Goal: Information Seeking & Learning: Learn about a topic

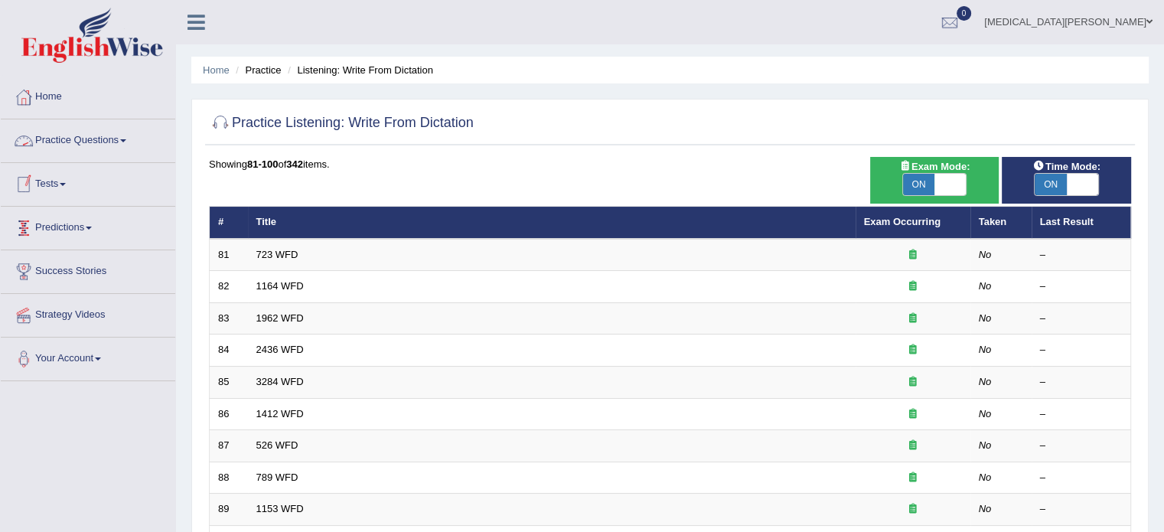
click at [73, 143] on link "Practice Questions" at bounding box center [88, 138] width 175 height 38
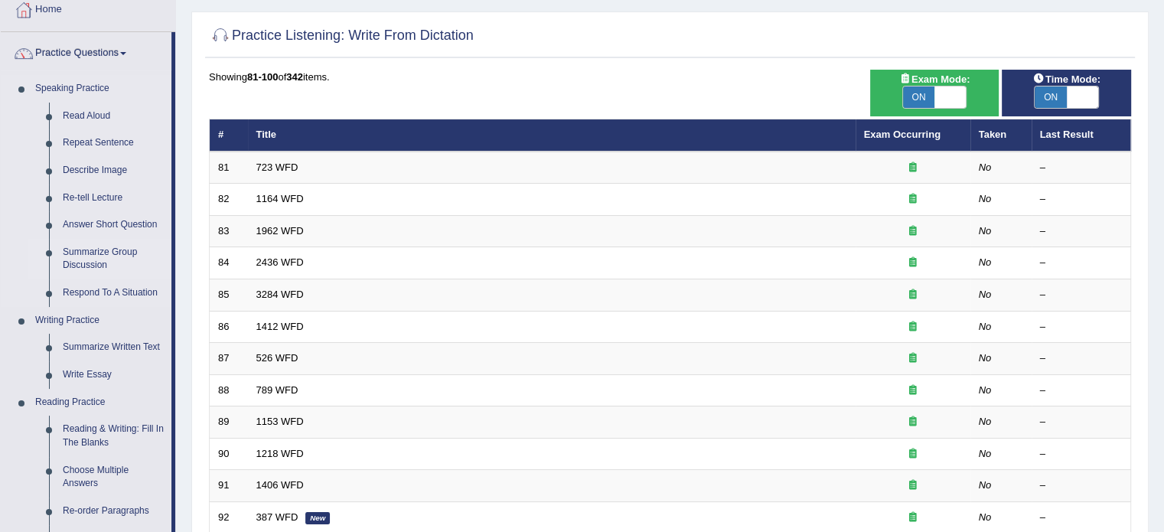
scroll to position [88, 0]
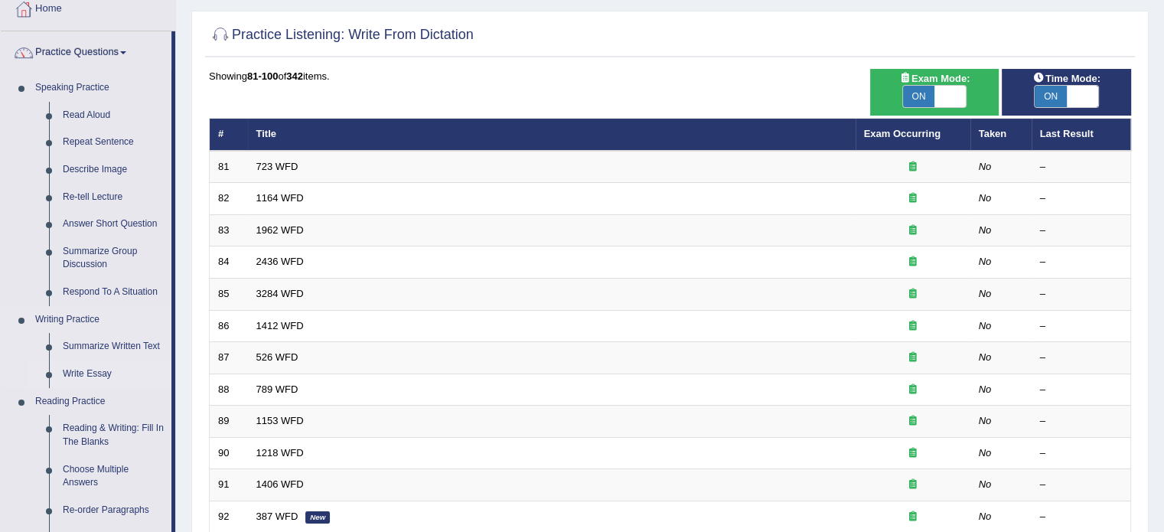
click at [80, 373] on link "Write Essay" at bounding box center [114, 374] width 116 height 28
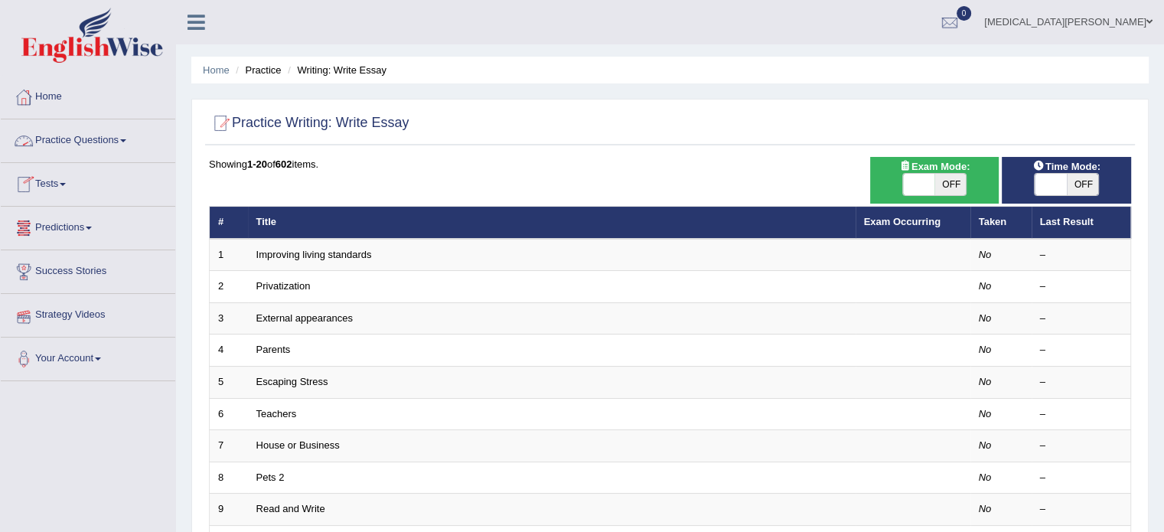
click at [93, 143] on link "Practice Questions" at bounding box center [88, 138] width 175 height 38
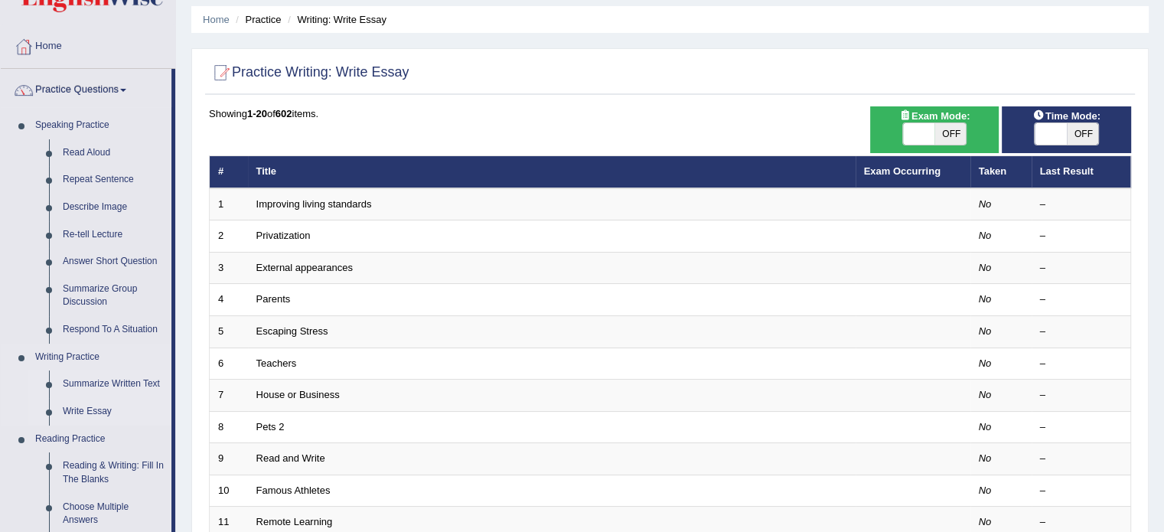
scroll to position [55, 0]
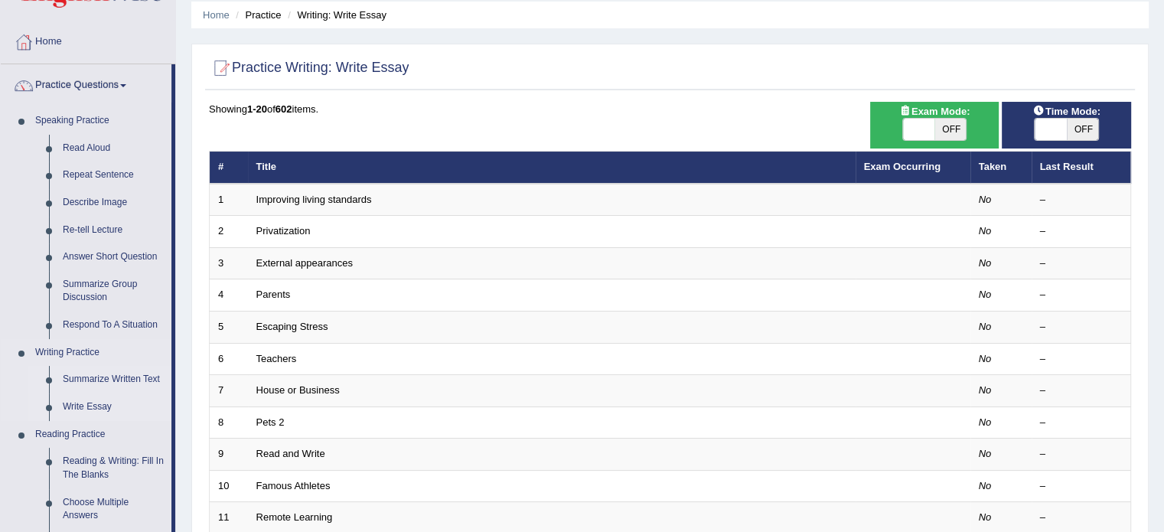
click at [96, 376] on link "Summarize Written Text" at bounding box center [114, 380] width 116 height 28
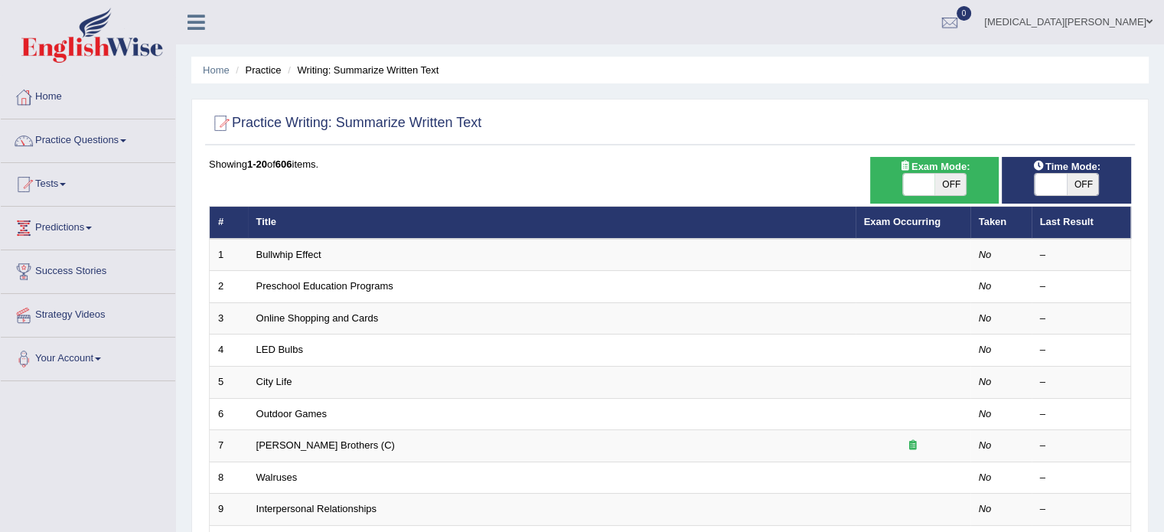
click at [945, 184] on span "OFF" at bounding box center [951, 184] width 32 height 21
checkbox input "true"
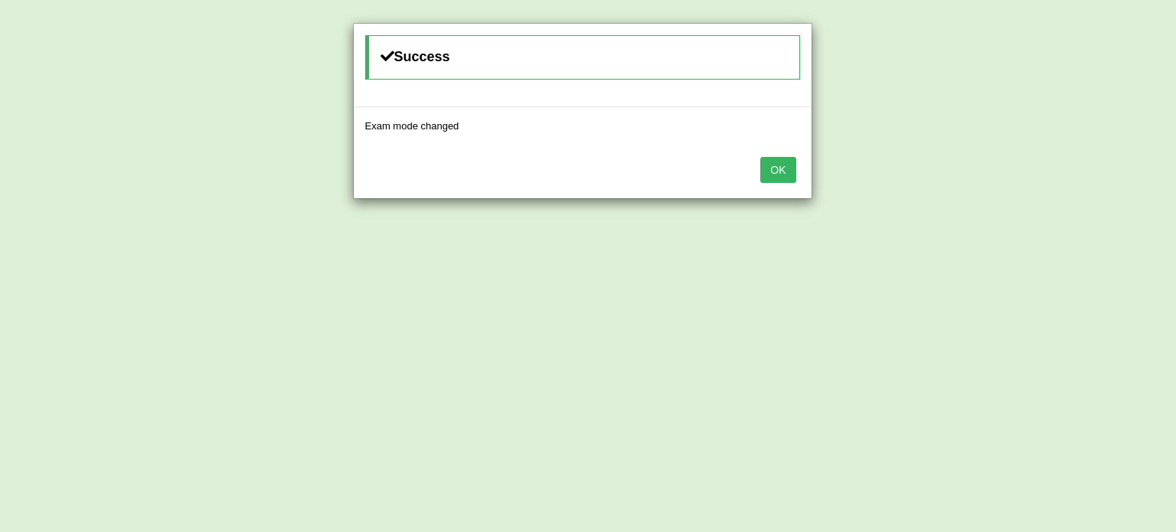
click at [775, 166] on button "OK" at bounding box center [777, 170] width 35 height 26
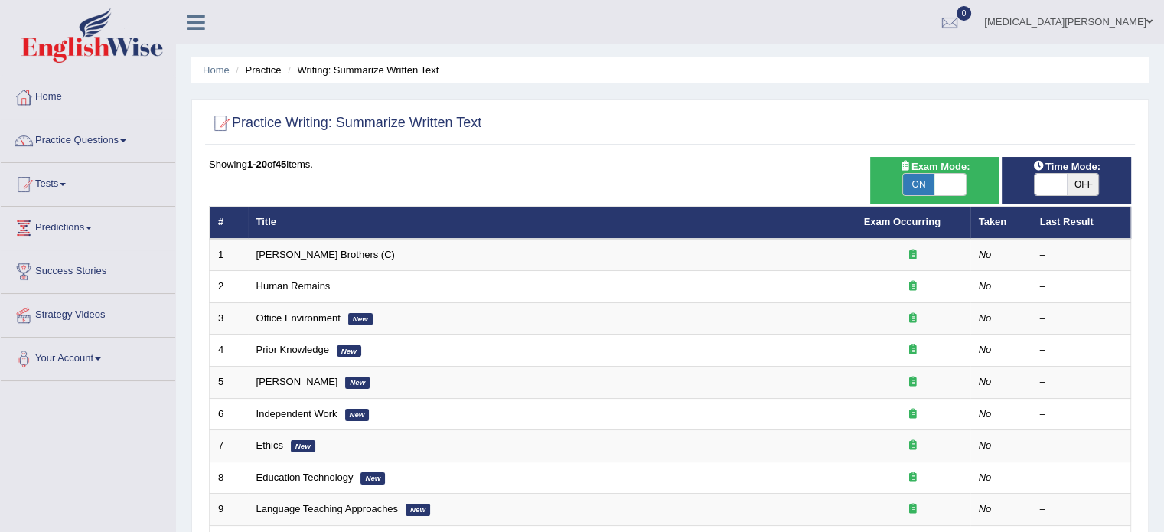
click at [1080, 184] on span "OFF" at bounding box center [1083, 184] width 32 height 21
checkbox input "true"
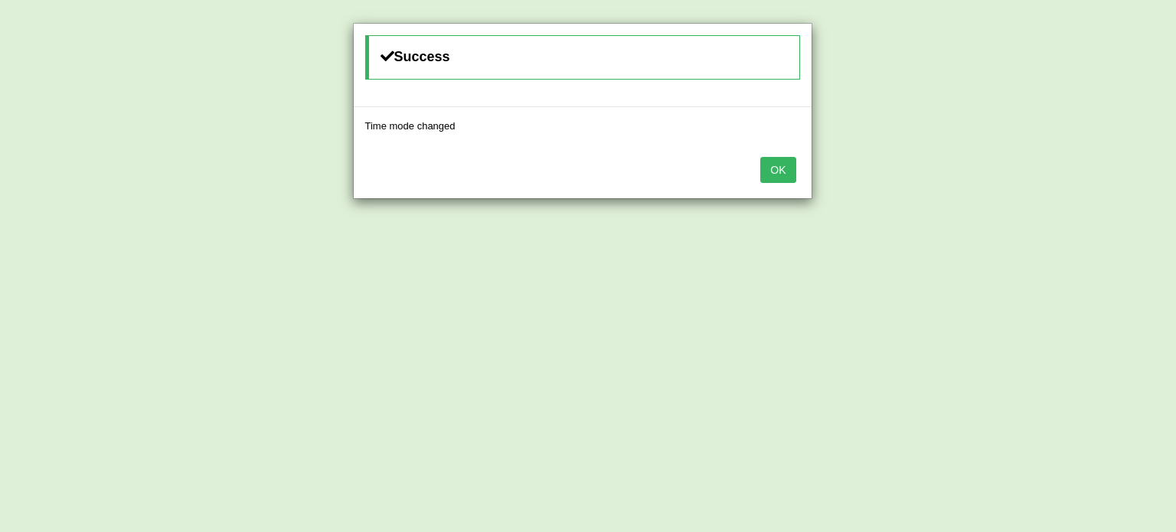
click at [778, 166] on button "OK" at bounding box center [777, 170] width 35 height 26
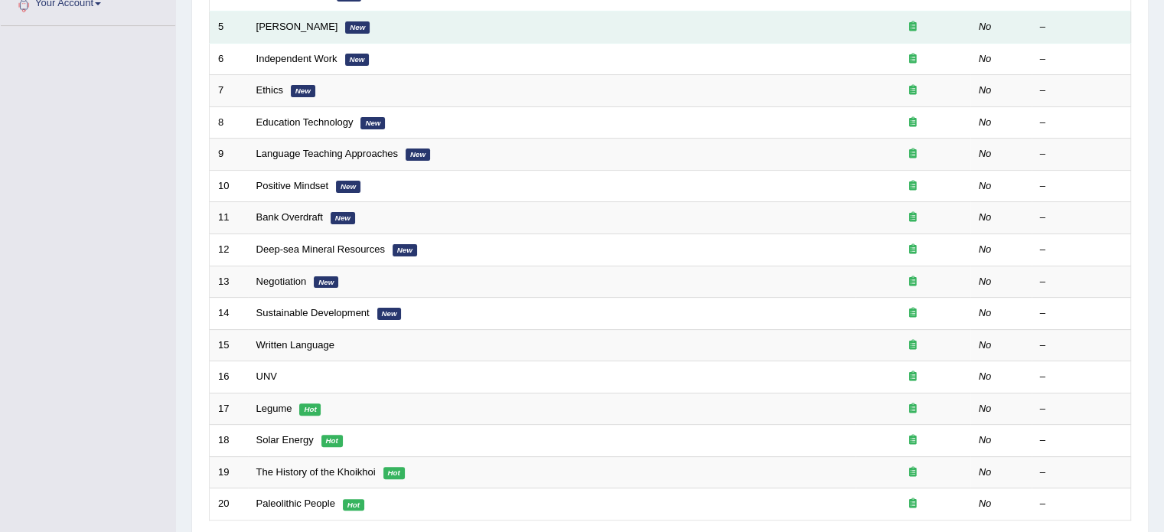
scroll to position [477, 0]
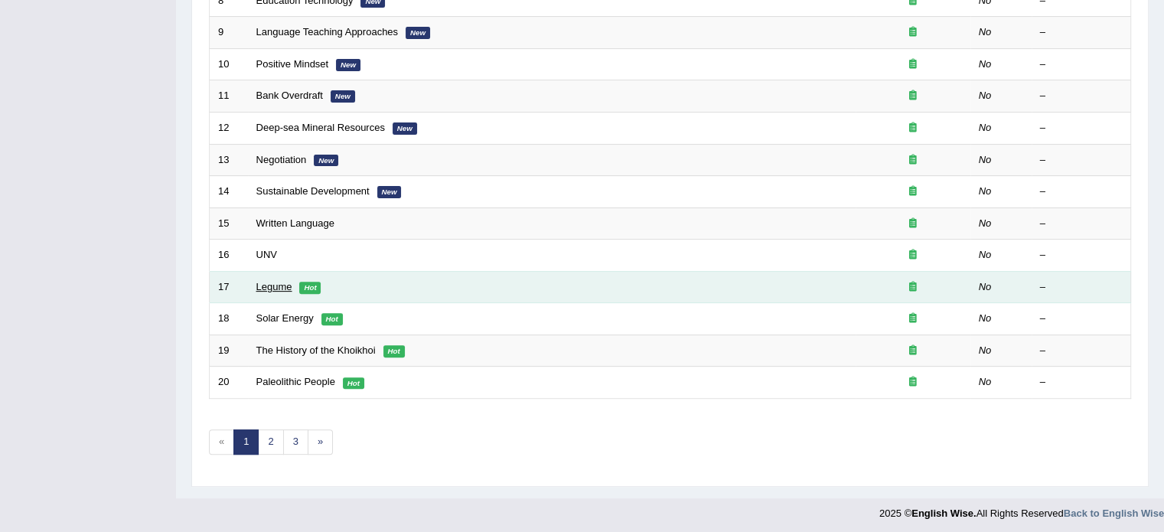
click at [266, 282] on link "Legume" at bounding box center [274, 286] width 36 height 11
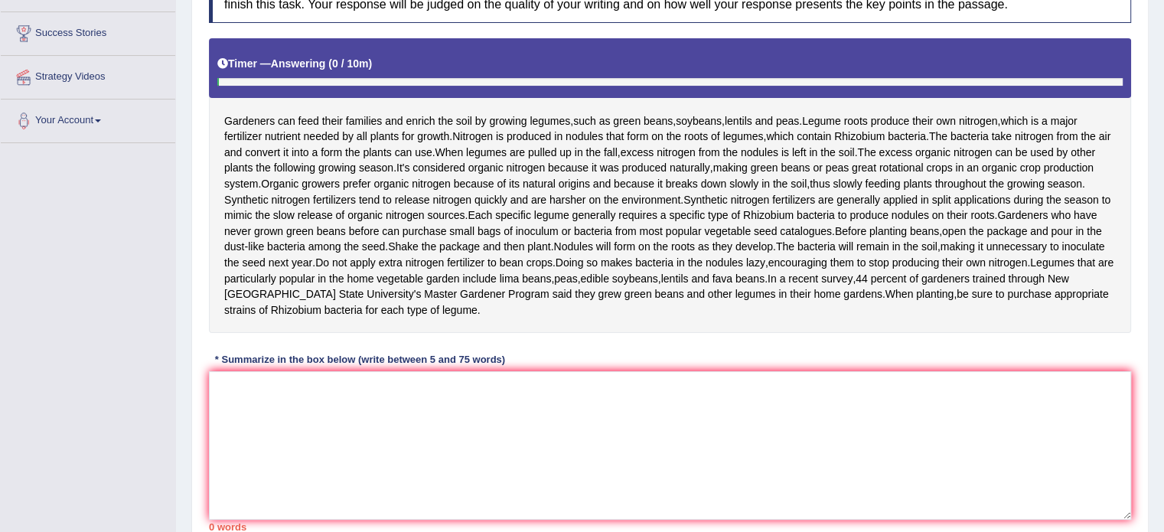
scroll to position [250, 0]
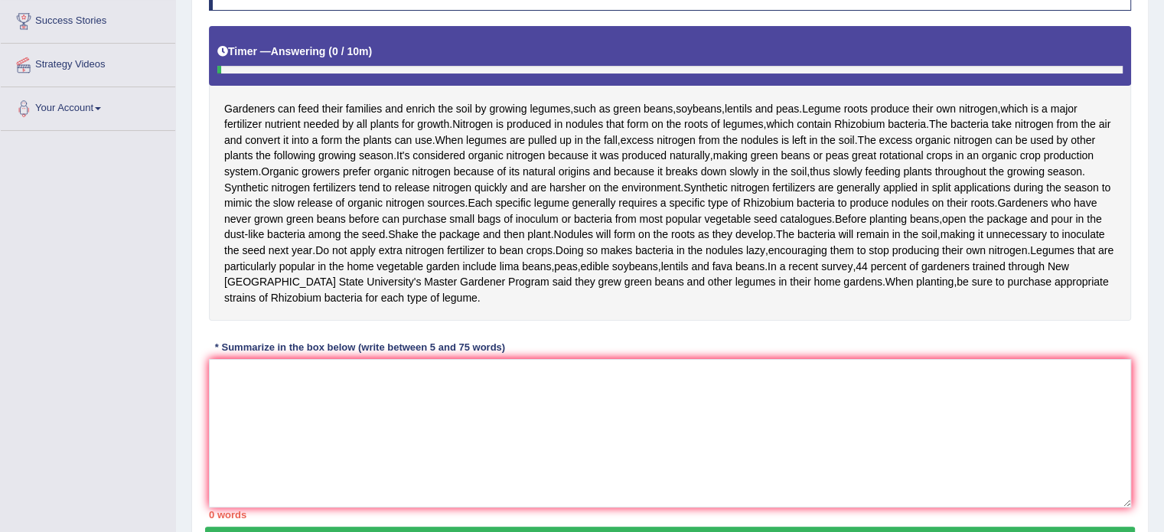
drag, startPoint x: 229, startPoint y: 126, endPoint x: 319, endPoint y: 166, distance: 99.0
click at [319, 166] on div "Gardeners can feed their families and enrich the soil by growing legumes , such…" at bounding box center [670, 173] width 922 height 295
click at [287, 429] on textarea at bounding box center [670, 433] width 922 height 148
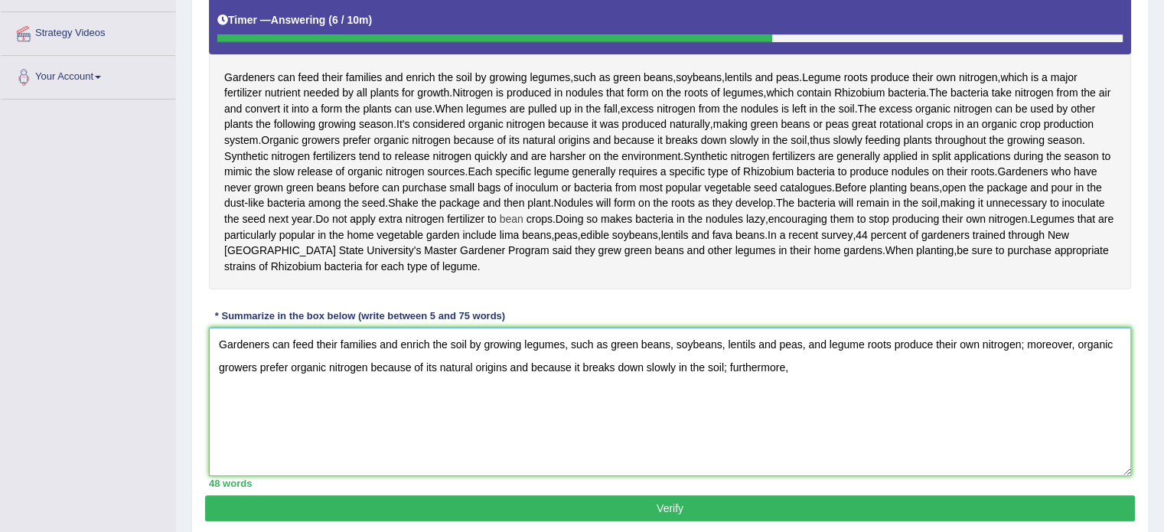
scroll to position [282, 0]
click at [1016, 406] on textarea "Gardeners can feed their families and enrich the soil by growing legumes, such …" at bounding box center [670, 402] width 922 height 148
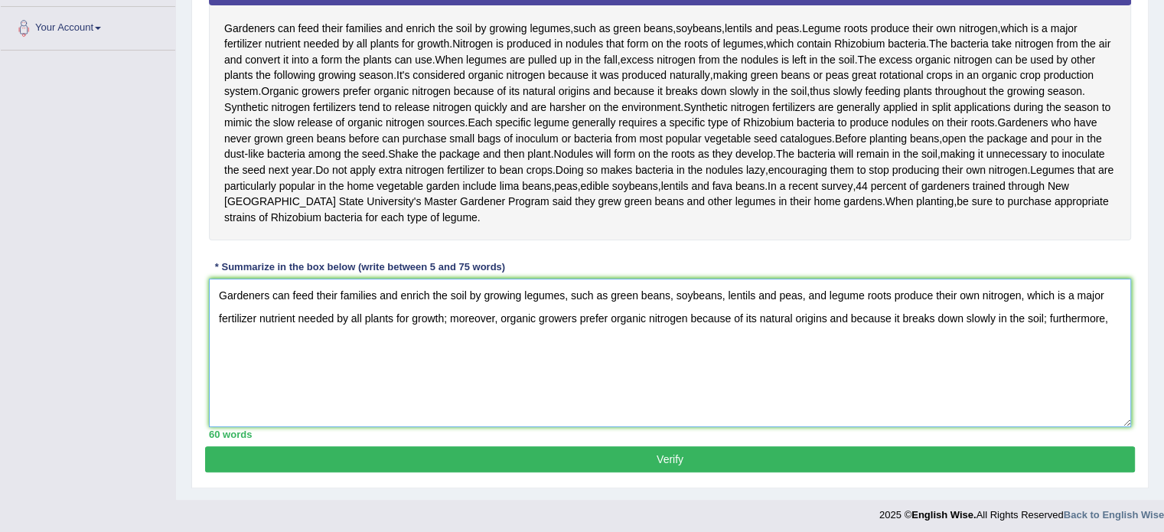
scroll to position [329, 0]
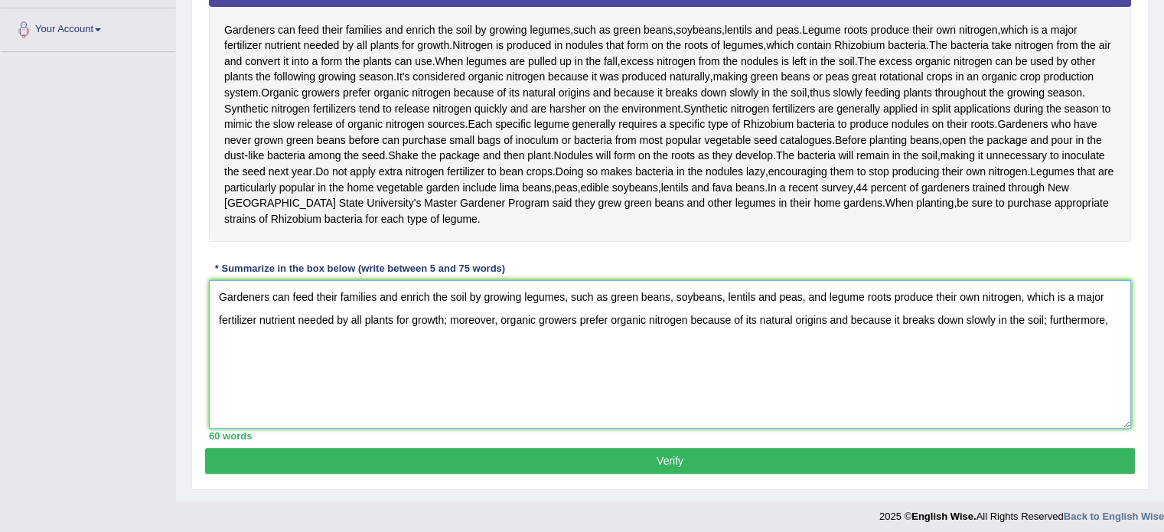
click at [1114, 382] on textarea "Gardeners can feed their families and enrich the soil by growing legumes, such …" at bounding box center [670, 354] width 922 height 148
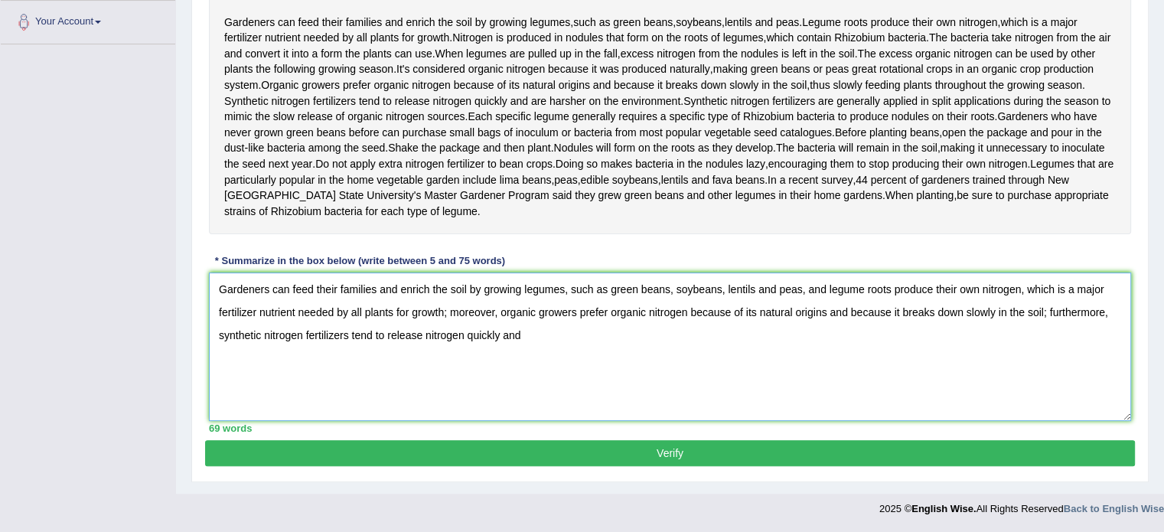
scroll to position [364, 0]
type textarea "Gardeners can feed their families and enrich the soil by growing legumes, such …"
click at [833, 466] on button "Verify" at bounding box center [670, 453] width 930 height 26
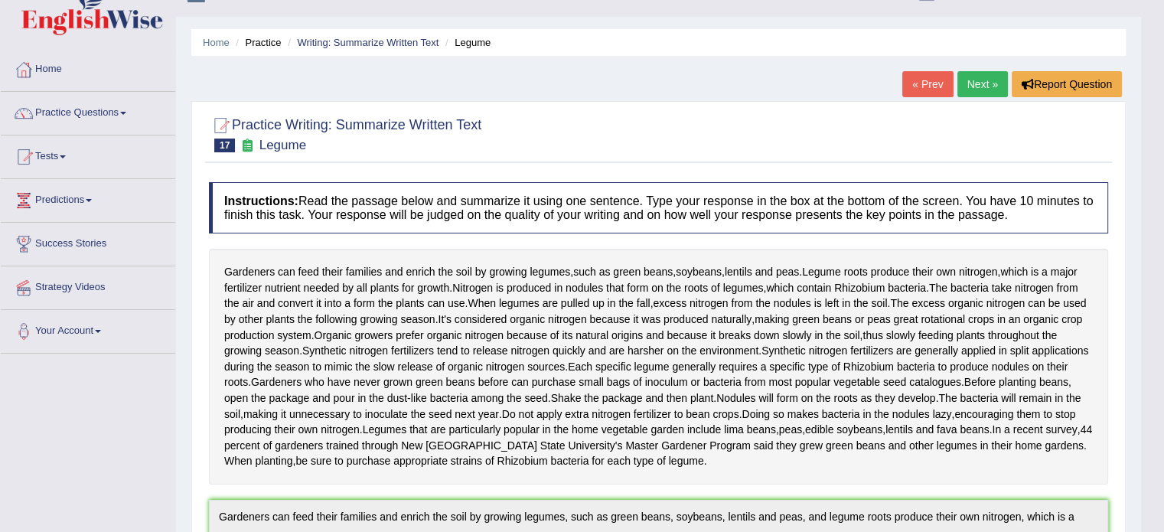
scroll to position [0, 0]
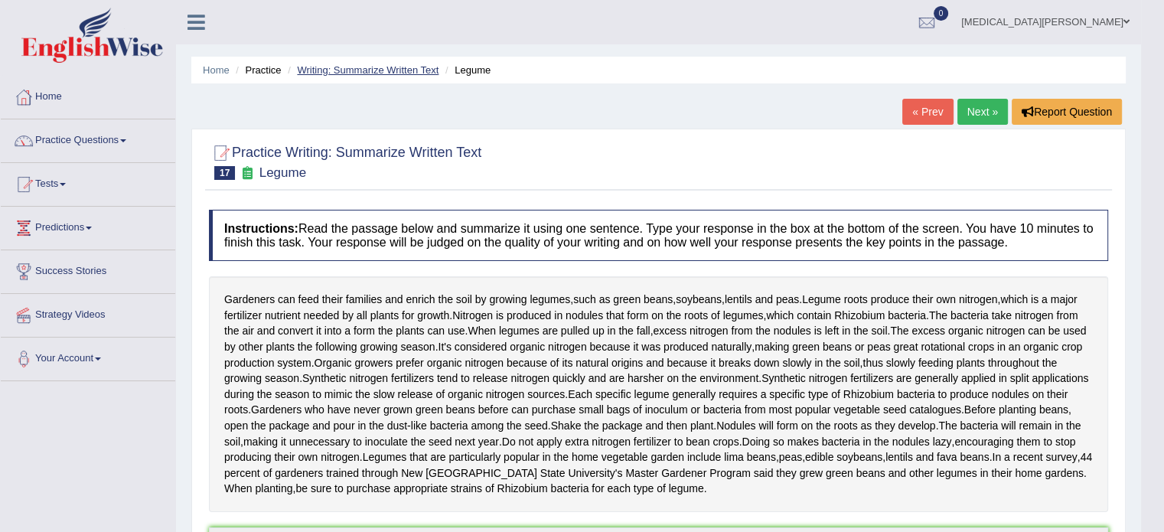
click at [383, 68] on link "Writing: Summarize Written Text" at bounding box center [368, 69] width 142 height 11
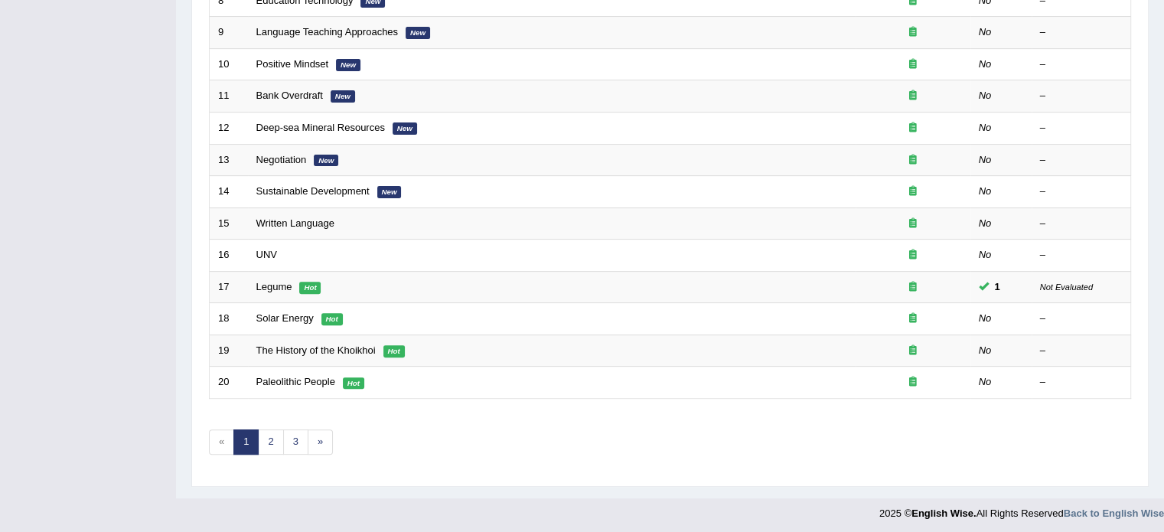
scroll to position [477, 0]
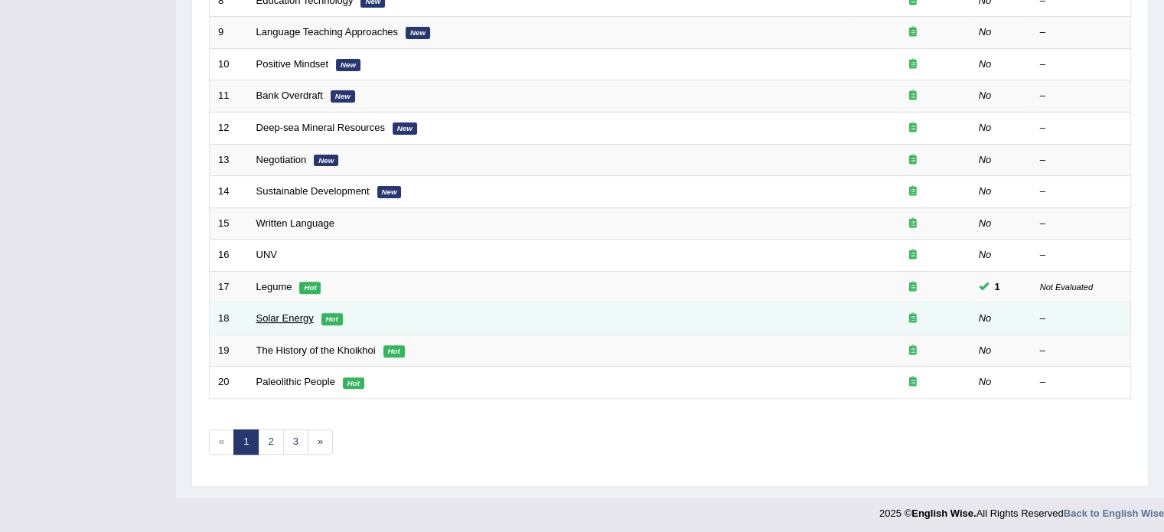
click at [276, 318] on link "Solar Energy" at bounding box center [284, 317] width 57 height 11
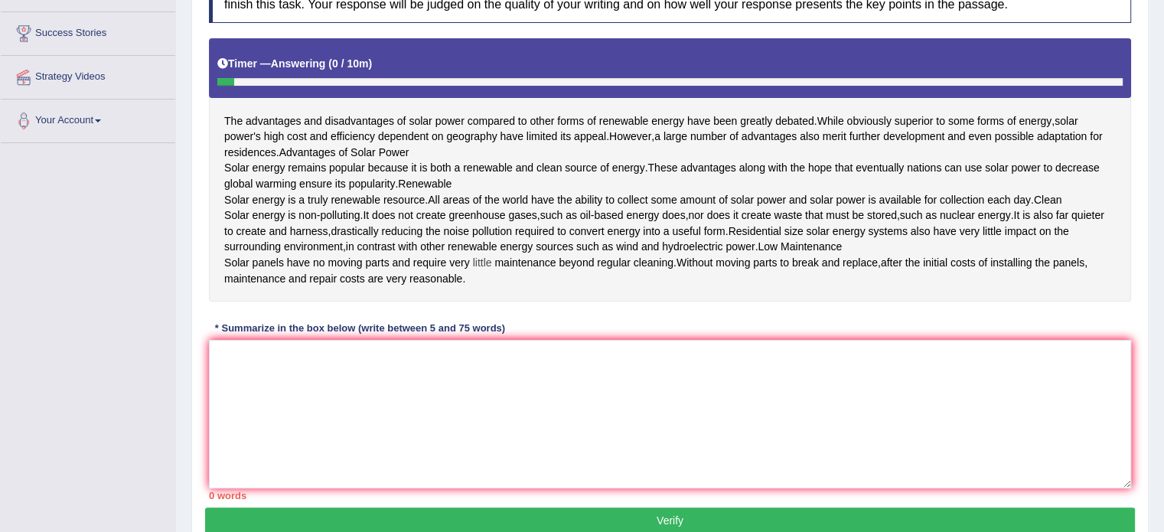
scroll to position [239, 0]
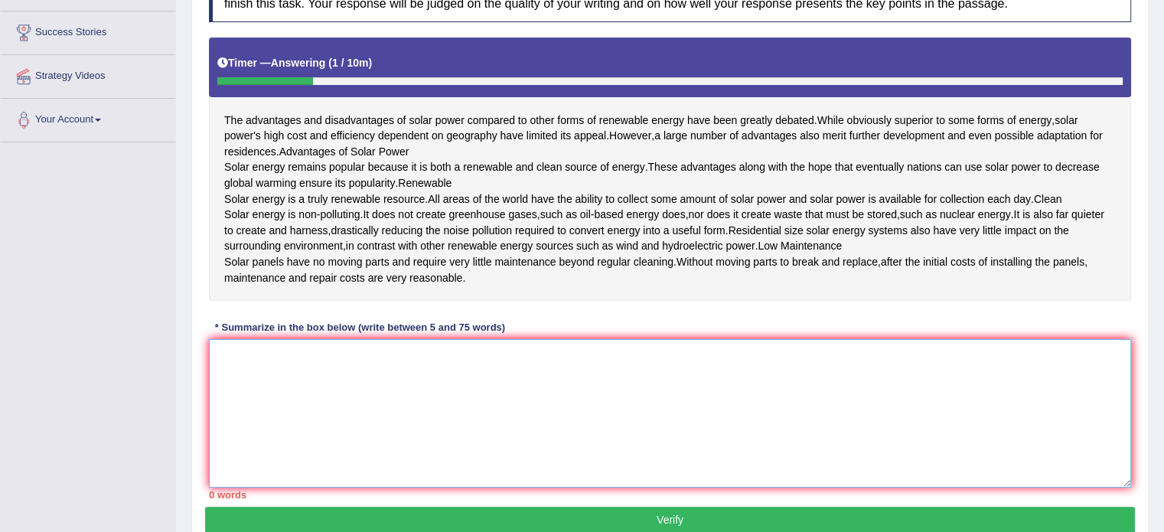
click at [297, 432] on textarea at bounding box center [670, 413] width 922 height 148
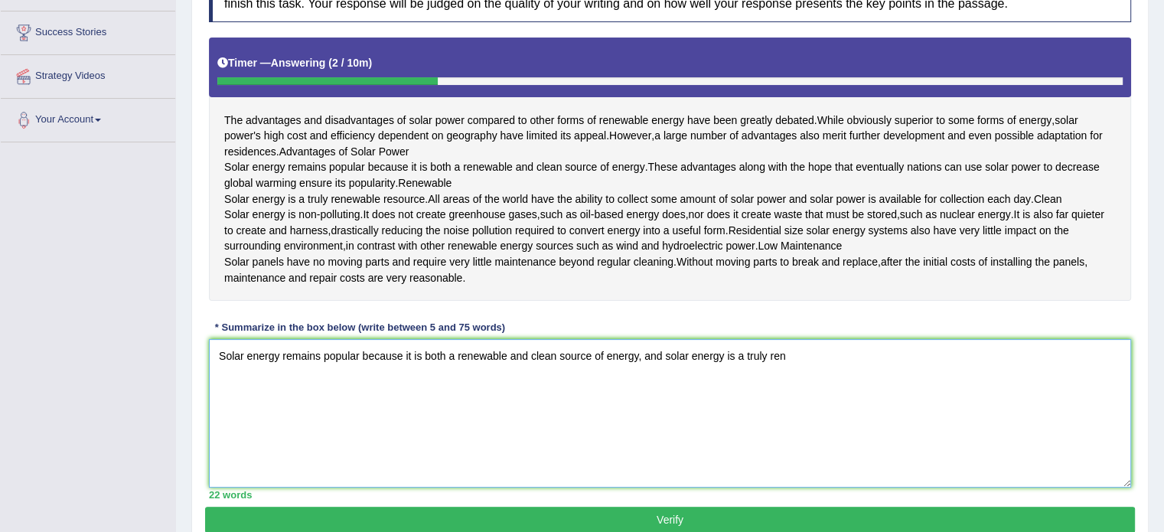
click at [658, 416] on textarea "Solar energy remains popular because it is both a renewable and clean source of…" at bounding box center [670, 413] width 922 height 148
click at [785, 416] on textarea "Solar energy remains popular because it is both a renewable and clean source of…" at bounding box center [670, 413] width 922 height 148
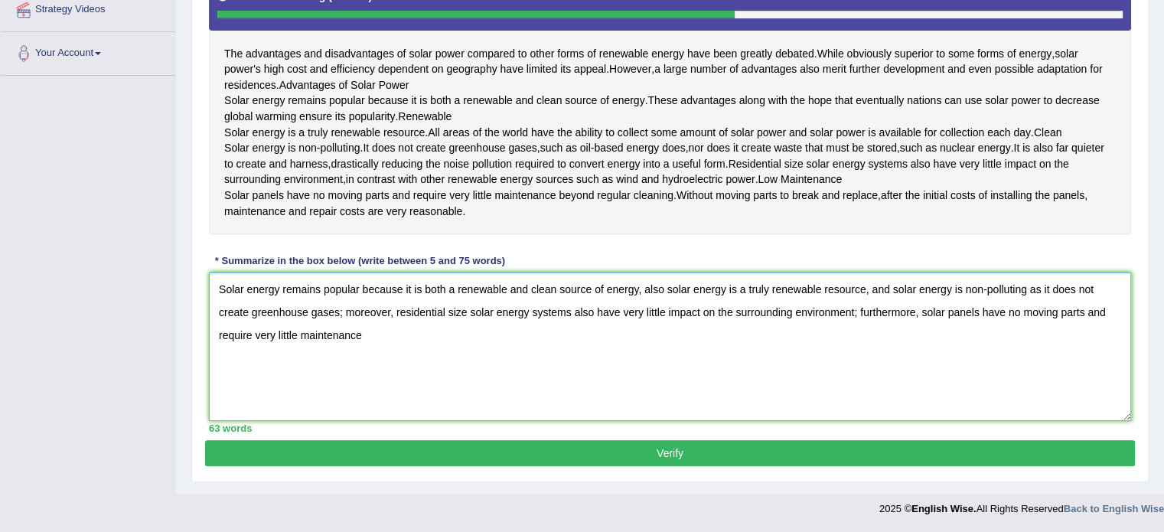
scroll to position [337, 0]
type textarea "Solar energy remains popular because it is both a renewable and clean source of…"
click at [660, 466] on button "Verify" at bounding box center [670, 453] width 930 height 26
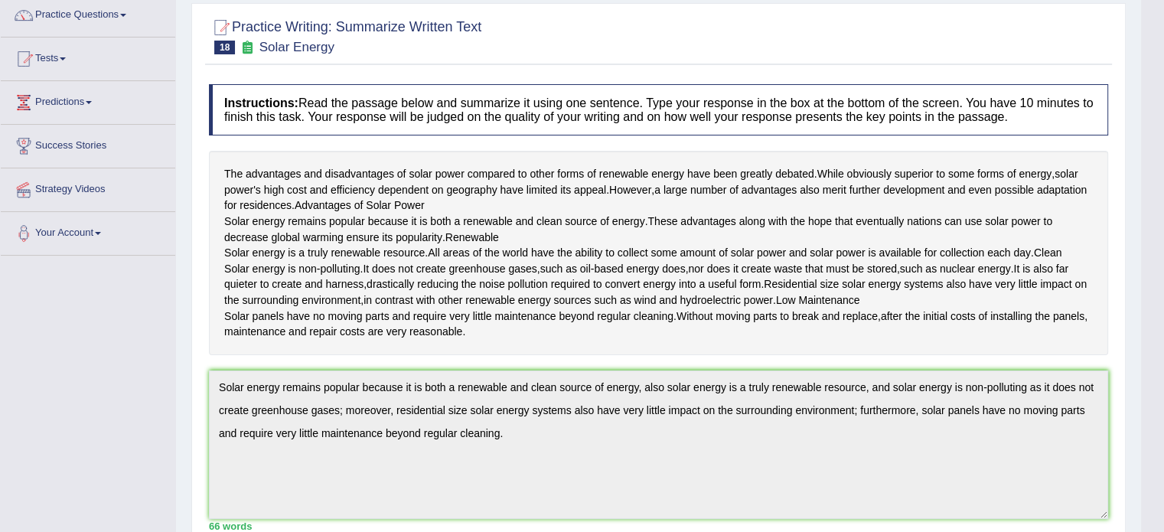
scroll to position [0, 0]
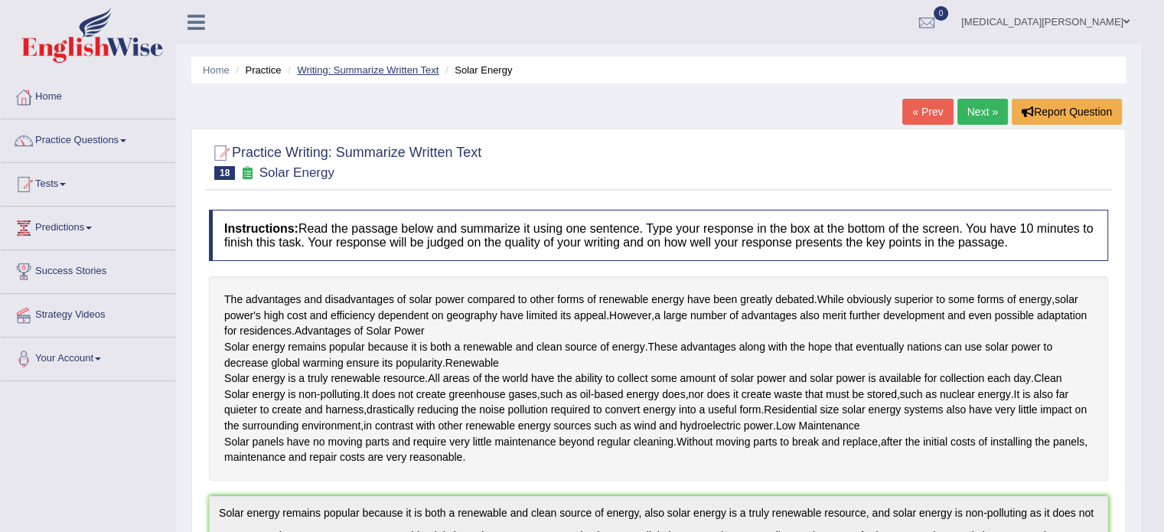
click at [371, 70] on link "Writing: Summarize Written Text" at bounding box center [368, 69] width 142 height 11
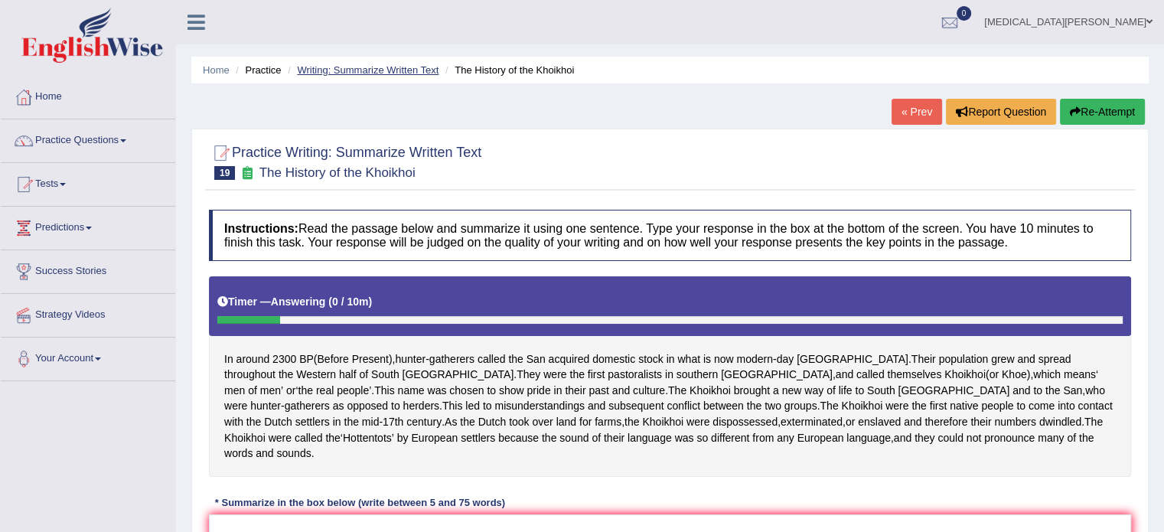
click at [370, 75] on link "Writing: Summarize Written Text" at bounding box center [368, 69] width 142 height 11
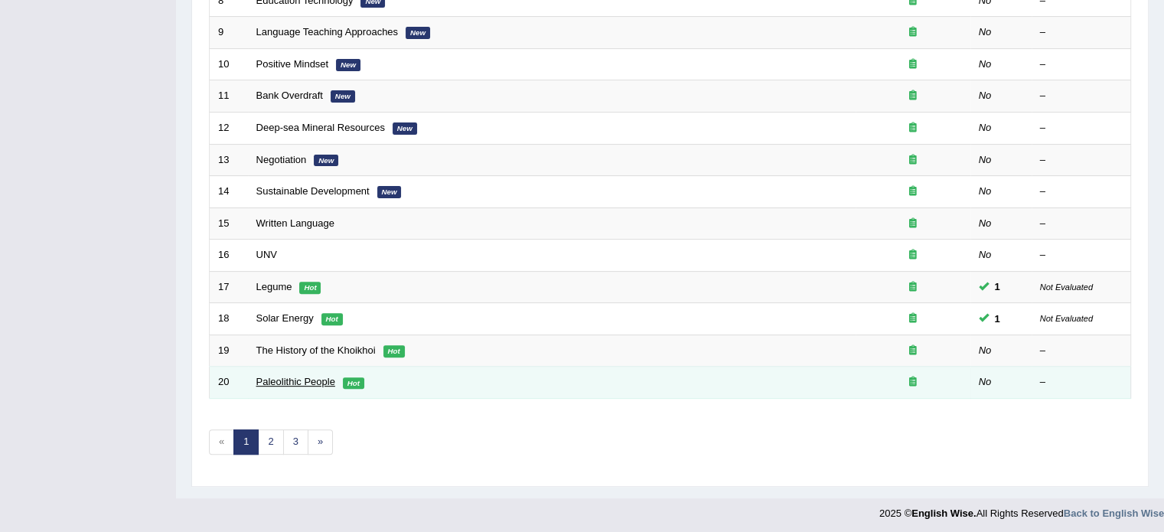
click at [291, 380] on link "Paleolithic People" at bounding box center [295, 381] width 79 height 11
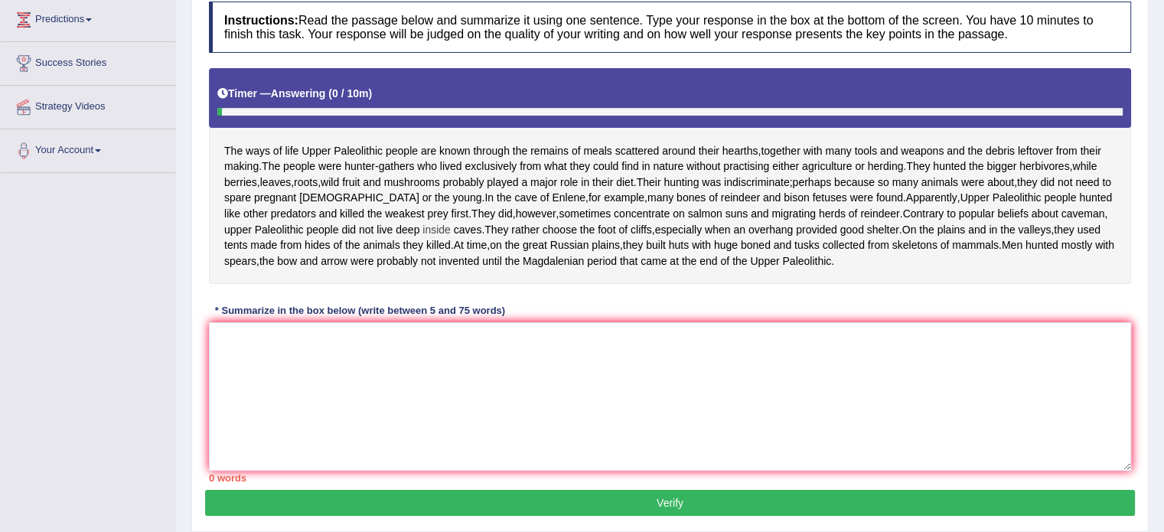
scroll to position [208, 0]
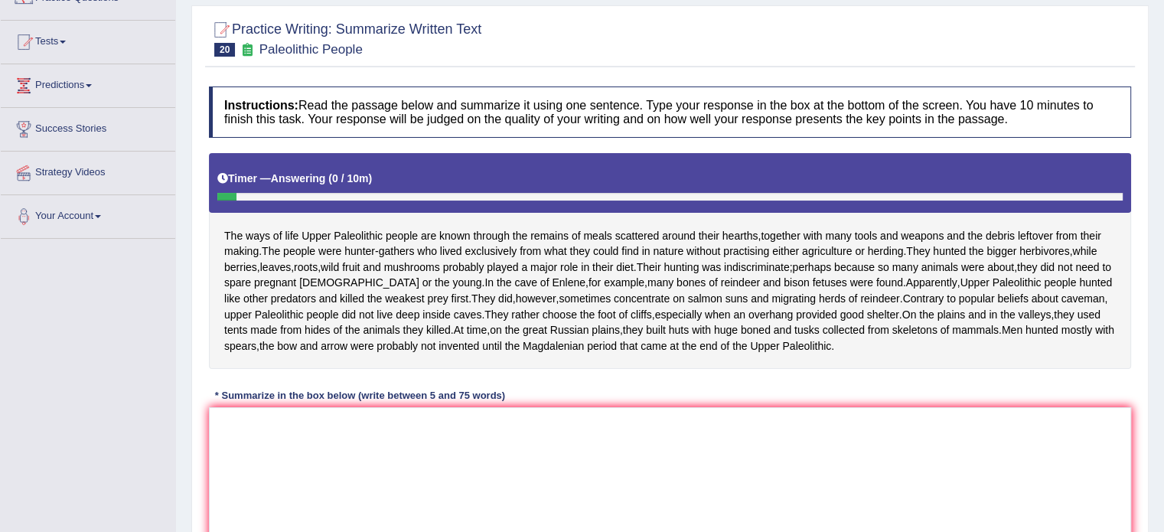
scroll to position [141, 0]
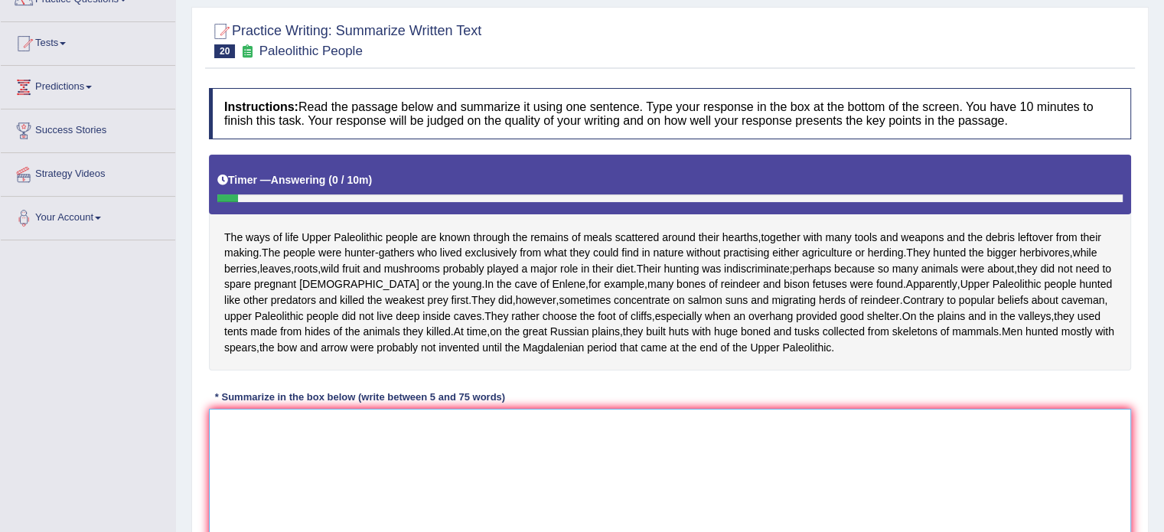
click at [266, 462] on textarea at bounding box center [670, 483] width 922 height 148
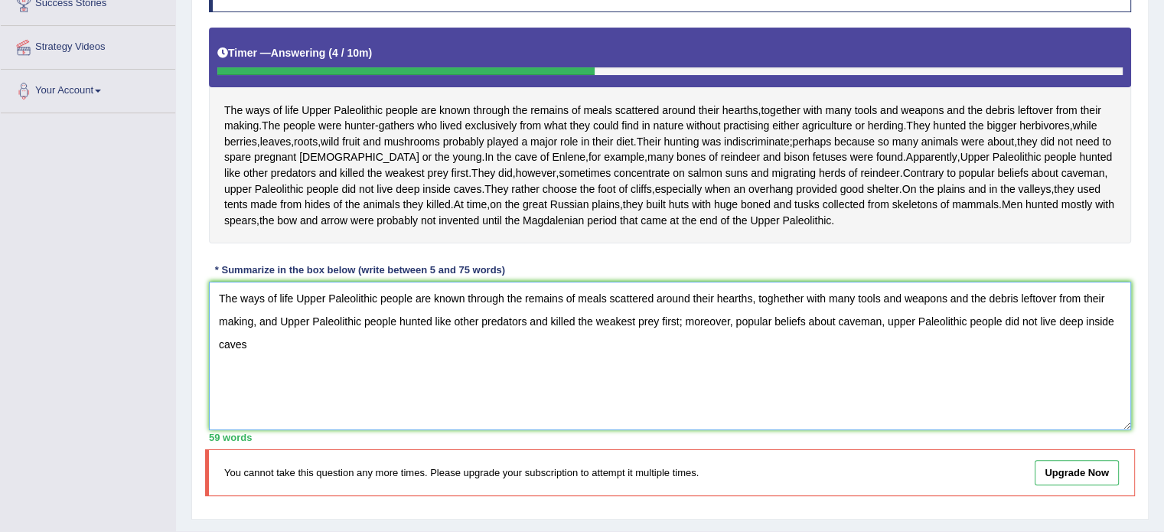
scroll to position [272, 0]
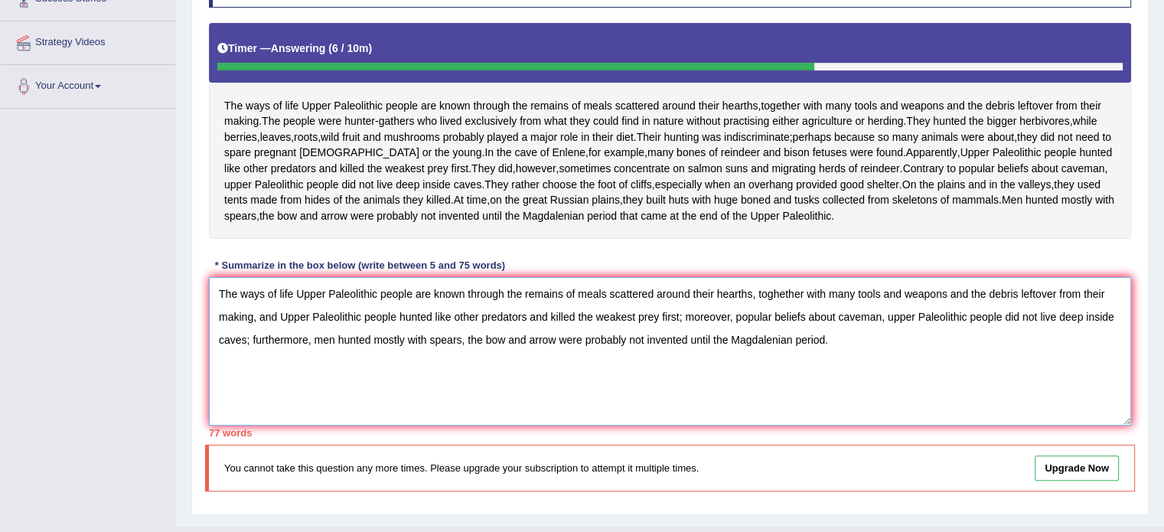
drag, startPoint x: 949, startPoint y: 306, endPoint x: 257, endPoint y: 334, distance: 692.5
click at [257, 334] on textarea "The ways of life Upper Paleolithic people are known through the remains of meal…" at bounding box center [670, 351] width 922 height 148
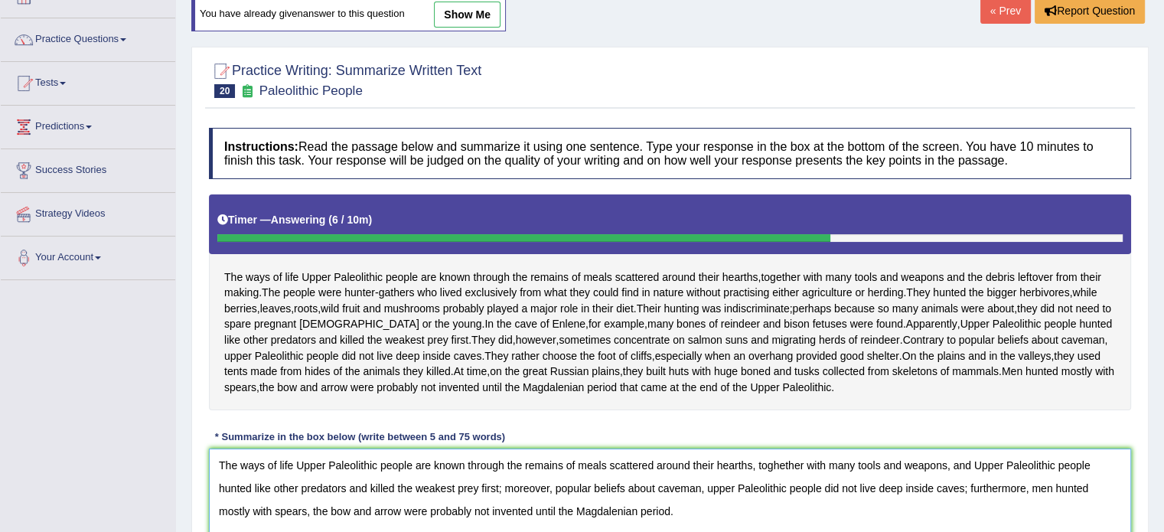
scroll to position [99, 0]
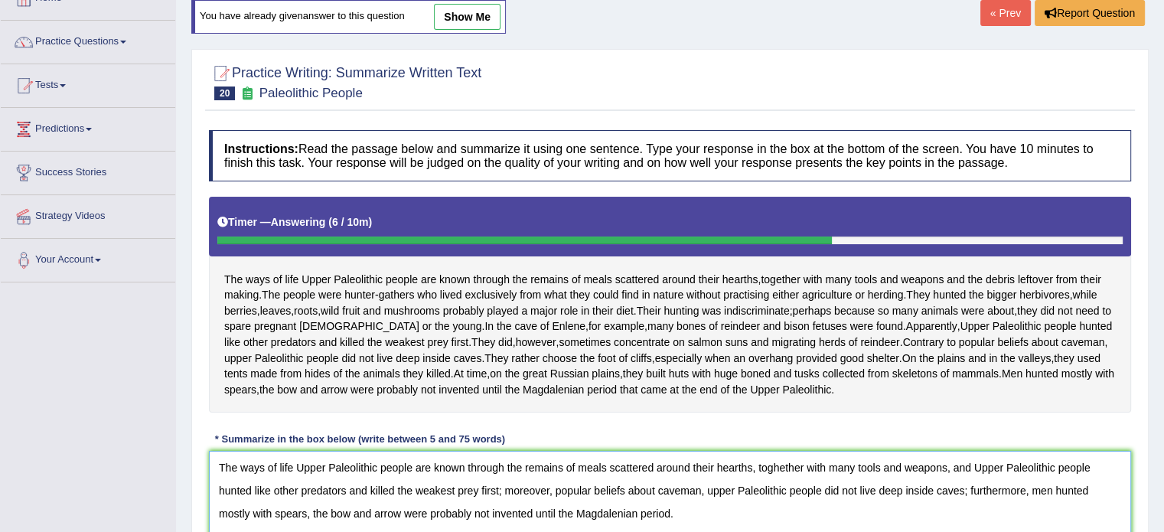
type textarea "The ways of life Upper Paleolithic people are known through the remains of meal…"
drag, startPoint x: 260, startPoint y: 86, endPoint x: 282, endPoint y: 276, distance: 191.0
click at [282, 276] on div "Practice Writing: Summarize Written Text 20 Paleolithic People Instructions: Re…" at bounding box center [669, 369] width 957 height 640
drag, startPoint x: 332, startPoint y: 276, endPoint x: 398, endPoint y: 276, distance: 65.8
click at [398, 276] on div "The ways of life Upper Paleolithic people are known through the remains of meal…" at bounding box center [670, 305] width 922 height 216
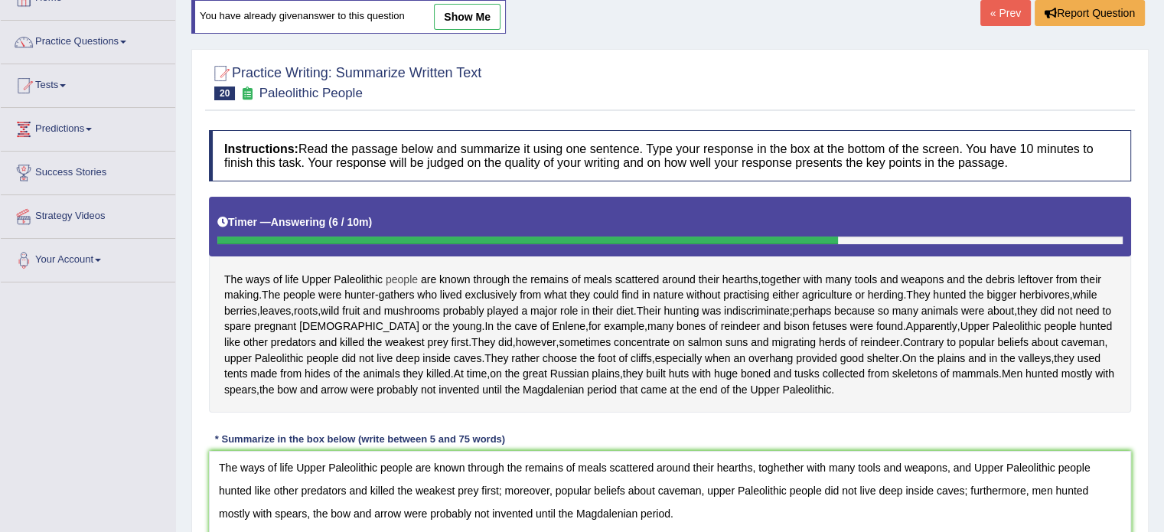
scroll to position [193, 0]
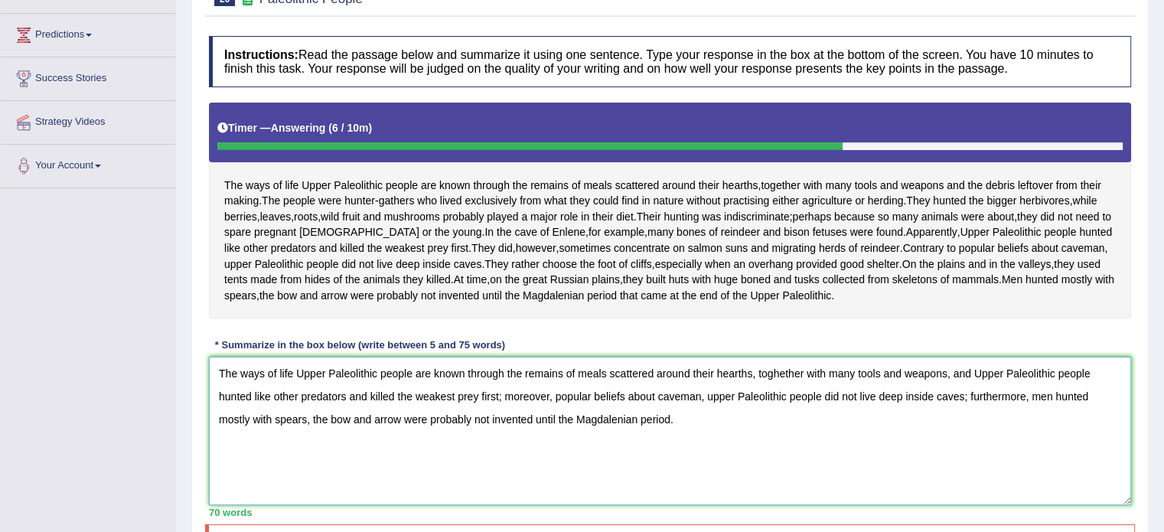
drag, startPoint x: 326, startPoint y: 390, endPoint x: 411, endPoint y: 387, distance: 85.0
click at [411, 387] on textarea "The ways of life Upper Paleolithic people are known through the remains of meal…" at bounding box center [670, 431] width 922 height 148
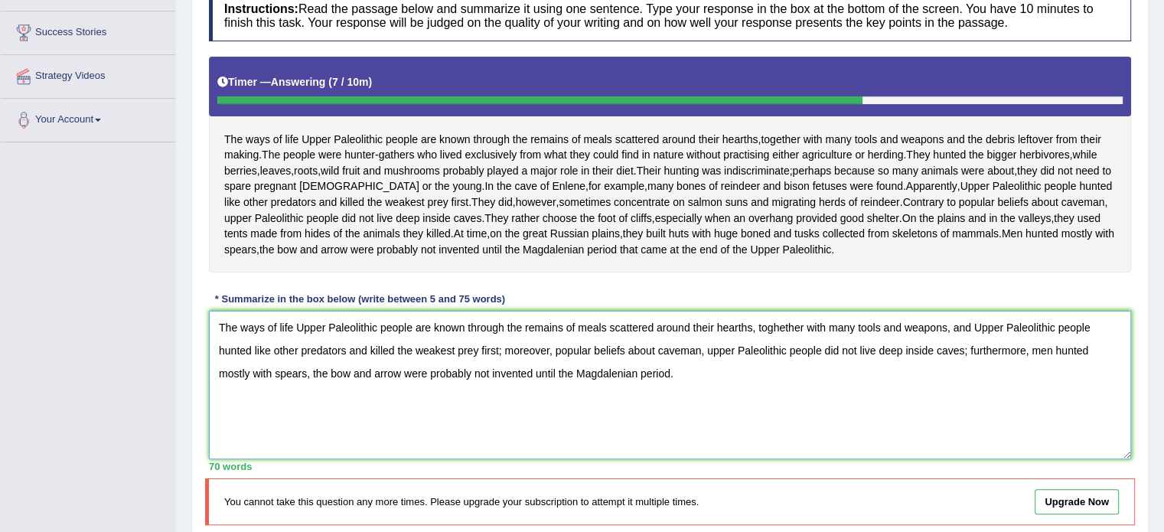
drag, startPoint x: 215, startPoint y: 334, endPoint x: 829, endPoint y: 436, distance: 622.2
click at [829, 436] on textarea "The ways of life Upper Paleolithic people are known through the remains of meal…" at bounding box center [670, 385] width 922 height 148
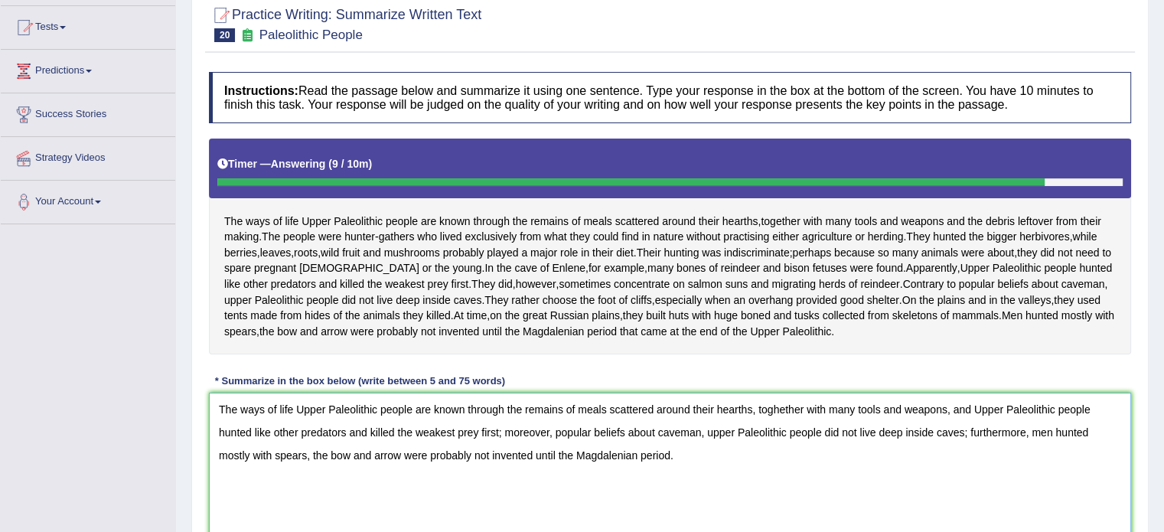
scroll to position [156, 0]
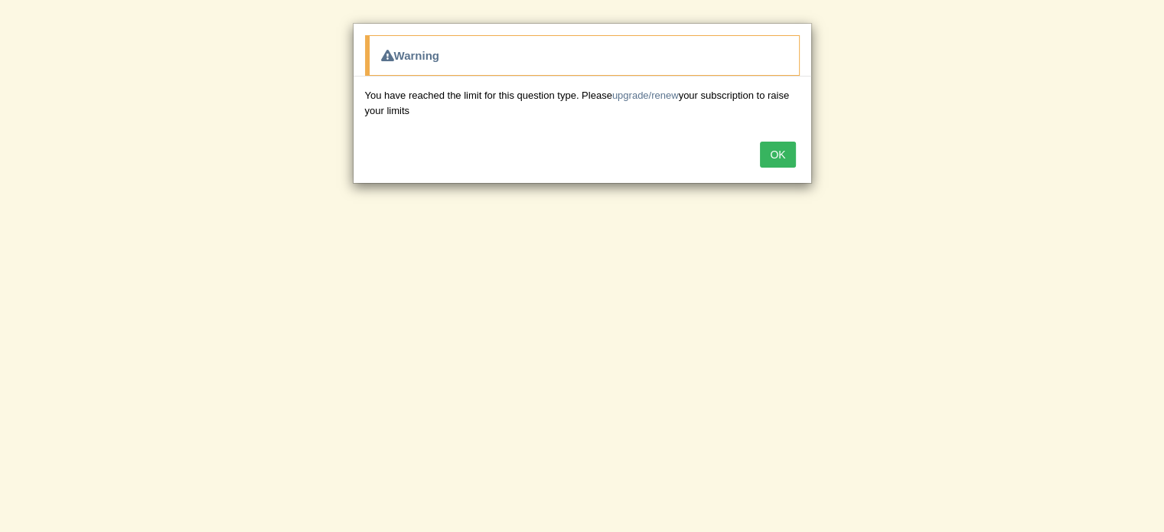
click at [775, 149] on button "OK" at bounding box center [777, 155] width 35 height 26
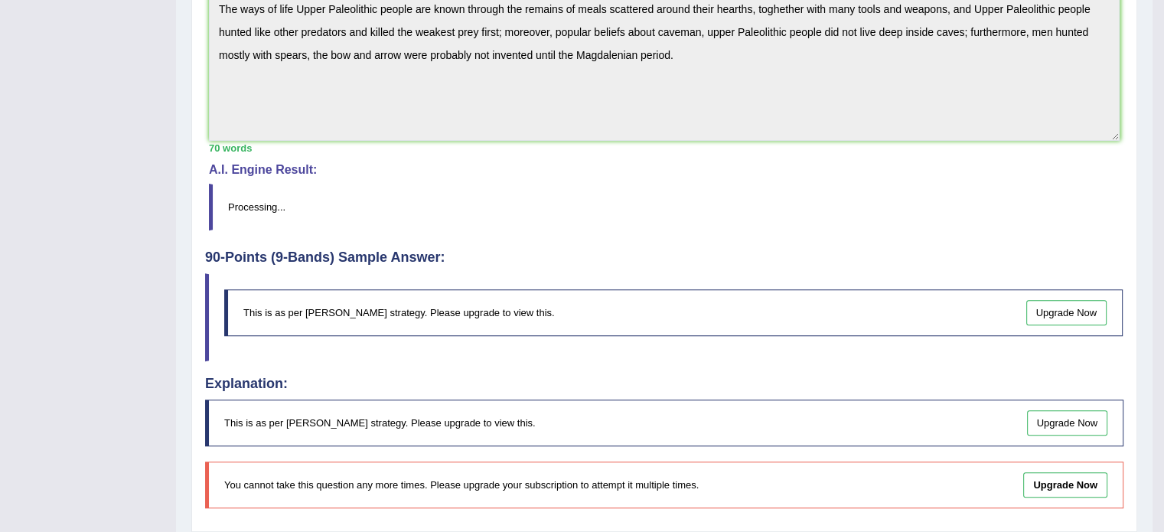
scroll to position [517, 0]
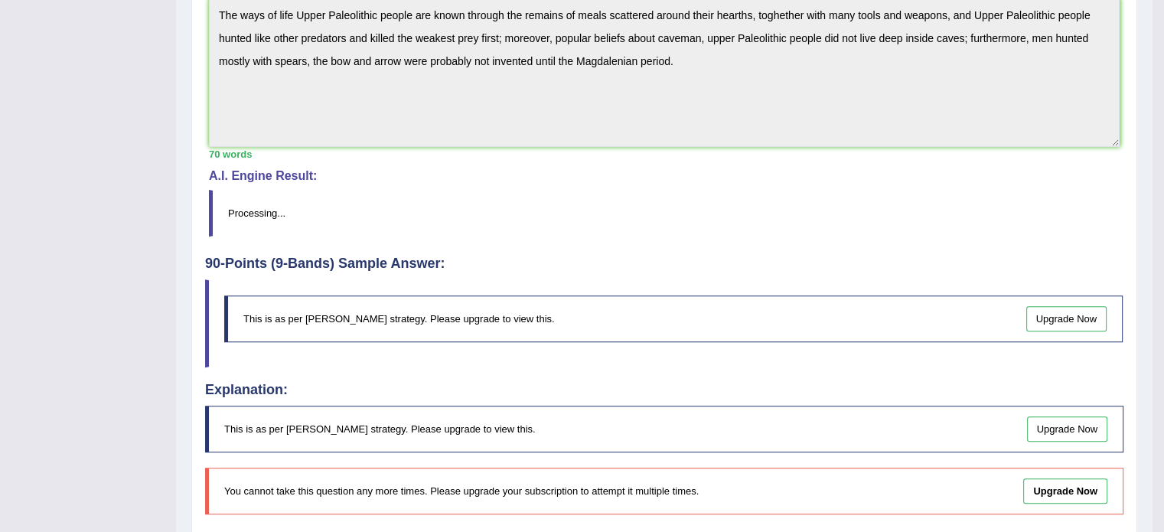
click at [766, 207] on blockquote "Processing..." at bounding box center [664, 213] width 911 height 47
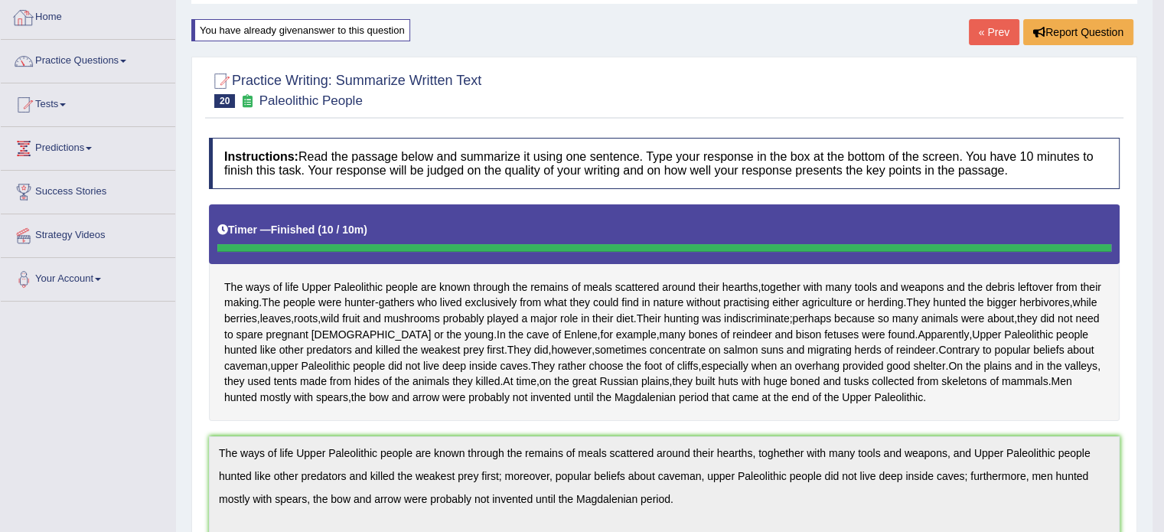
scroll to position [0, 0]
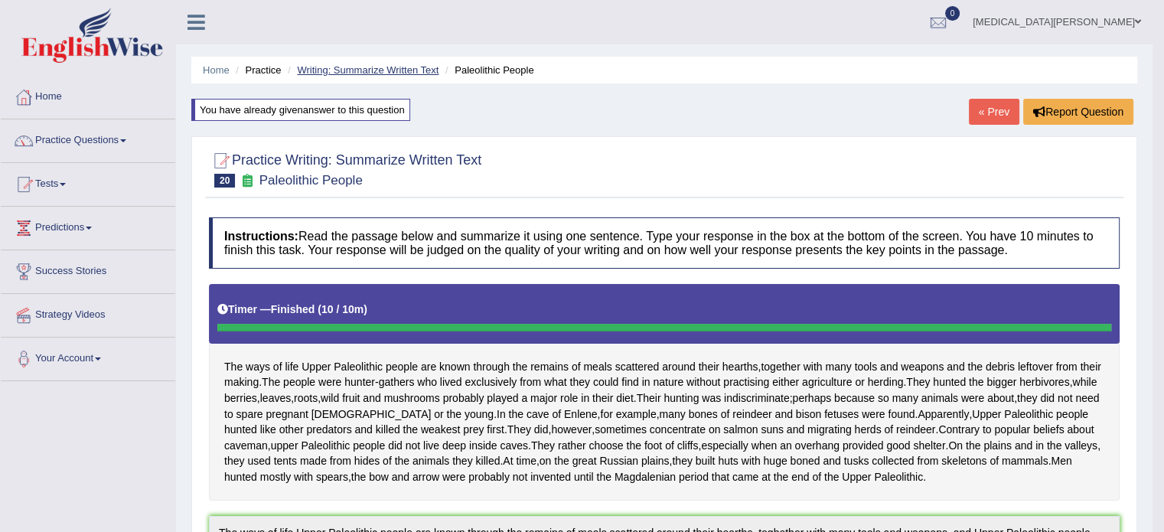
click at [357, 68] on link "Writing: Summarize Written Text" at bounding box center [368, 69] width 142 height 11
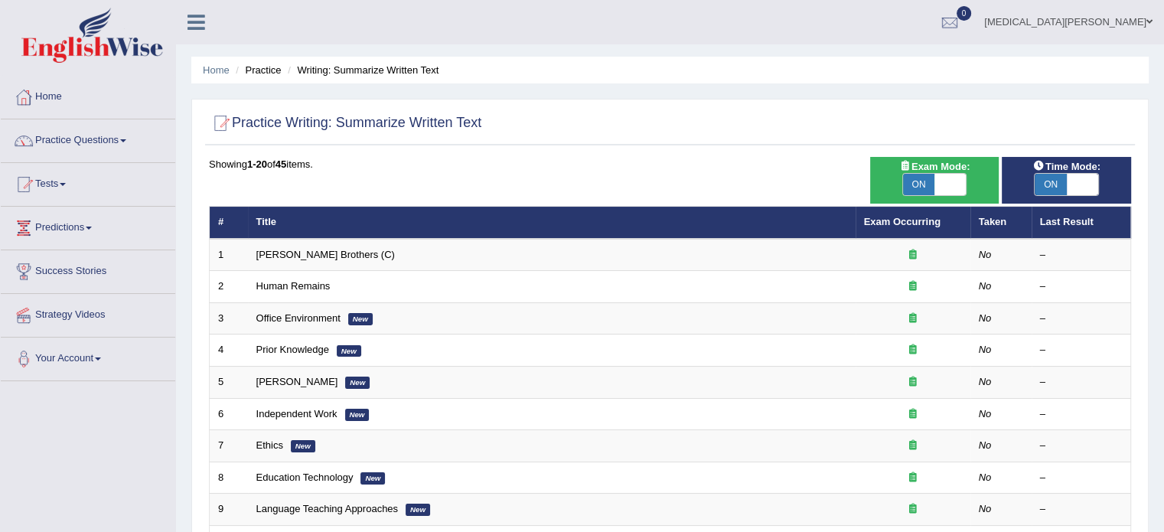
click at [75, 148] on link "Practice Questions" at bounding box center [88, 138] width 175 height 38
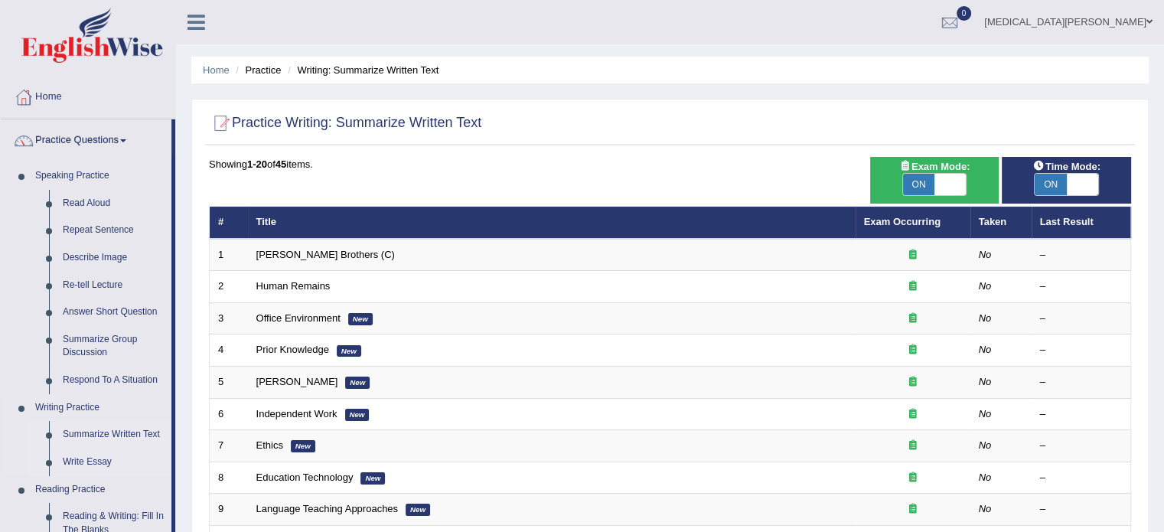
click at [82, 466] on link "Write Essay" at bounding box center [114, 463] width 116 height 28
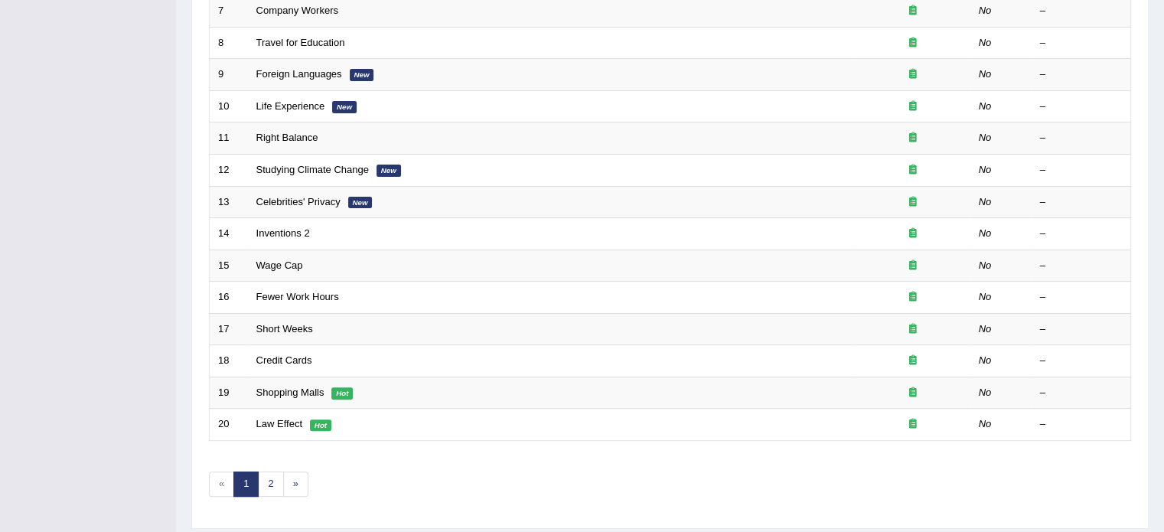
scroll to position [444, 0]
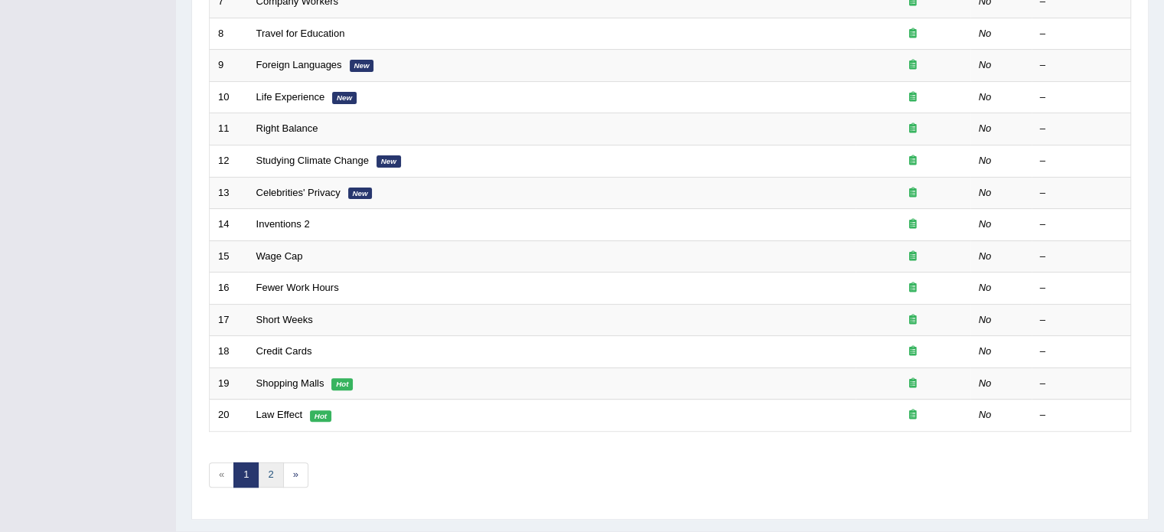
click at [266, 471] on link "2" at bounding box center [270, 474] width 25 height 25
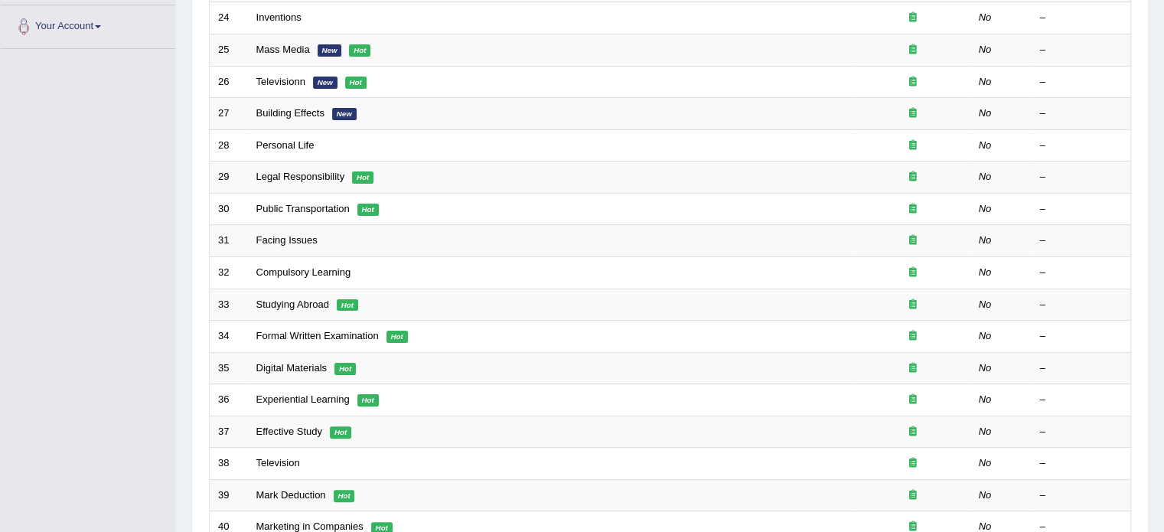
scroll to position [334, 0]
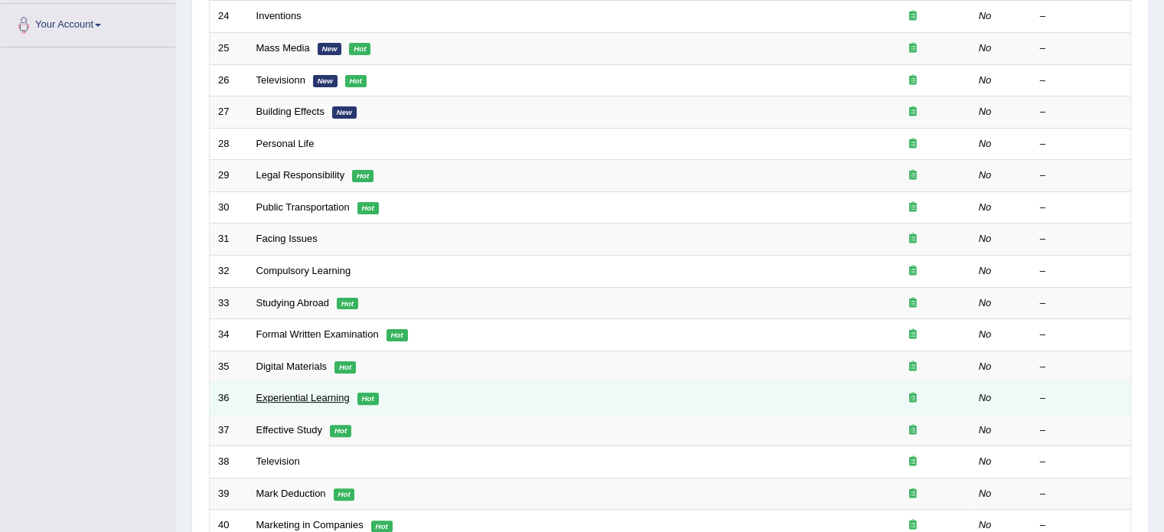
click at [283, 395] on link "Experiential Learning" at bounding box center [302, 397] width 93 height 11
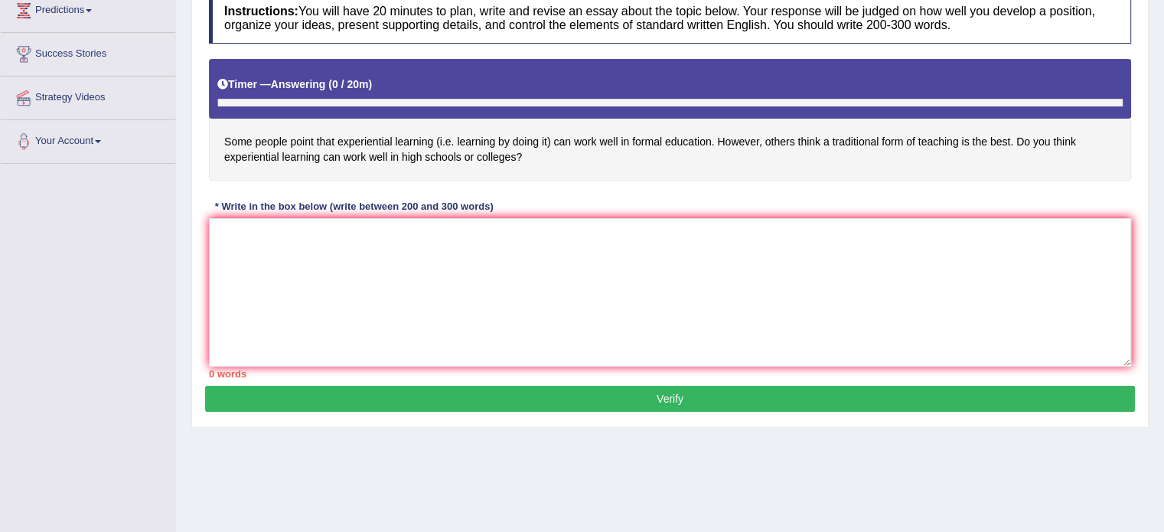
scroll to position [217, 0]
click at [256, 235] on textarea at bounding box center [670, 292] width 922 height 148
paste textarea "It has long been a subject of discussion whether experiential learning (i.e. le…"
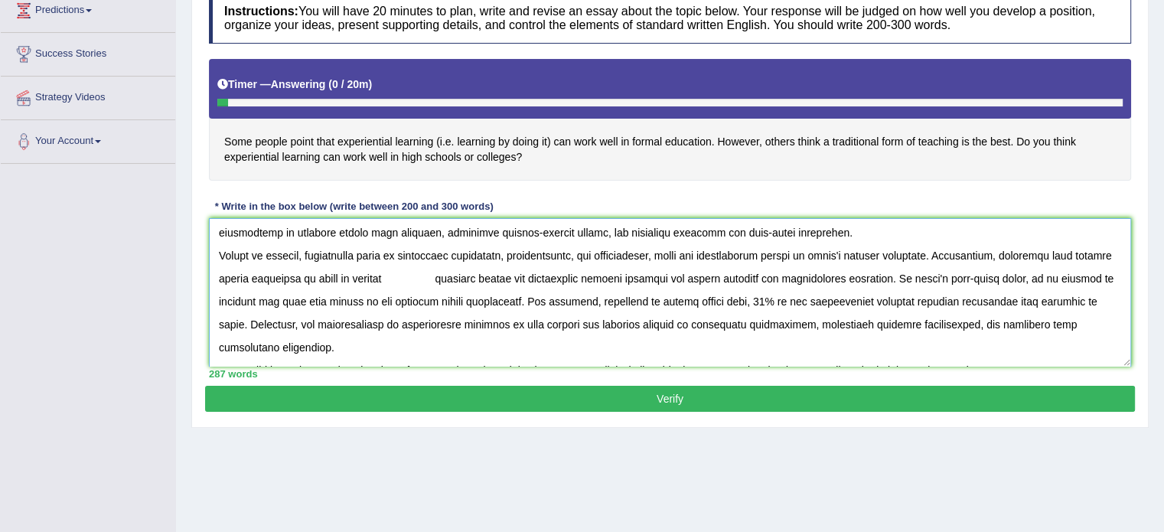
scroll to position [133, 0]
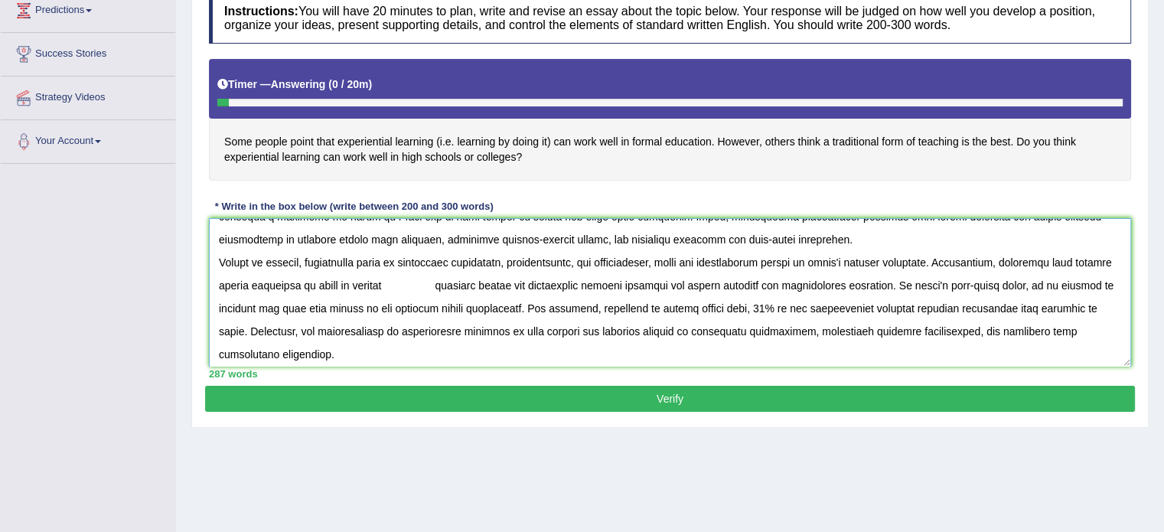
click at [426, 284] on textarea at bounding box center [670, 292] width 922 height 148
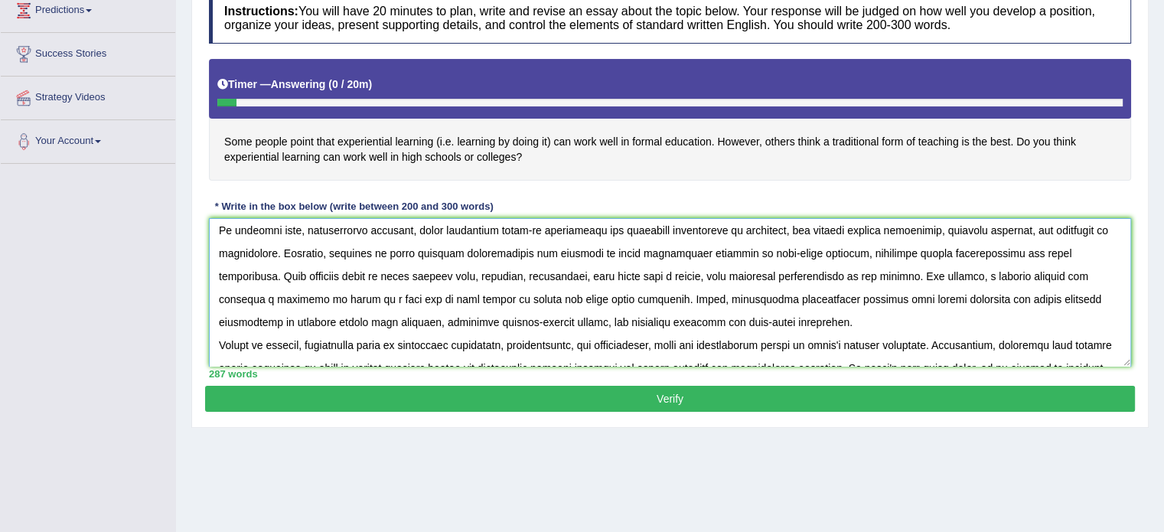
scroll to position [0, 0]
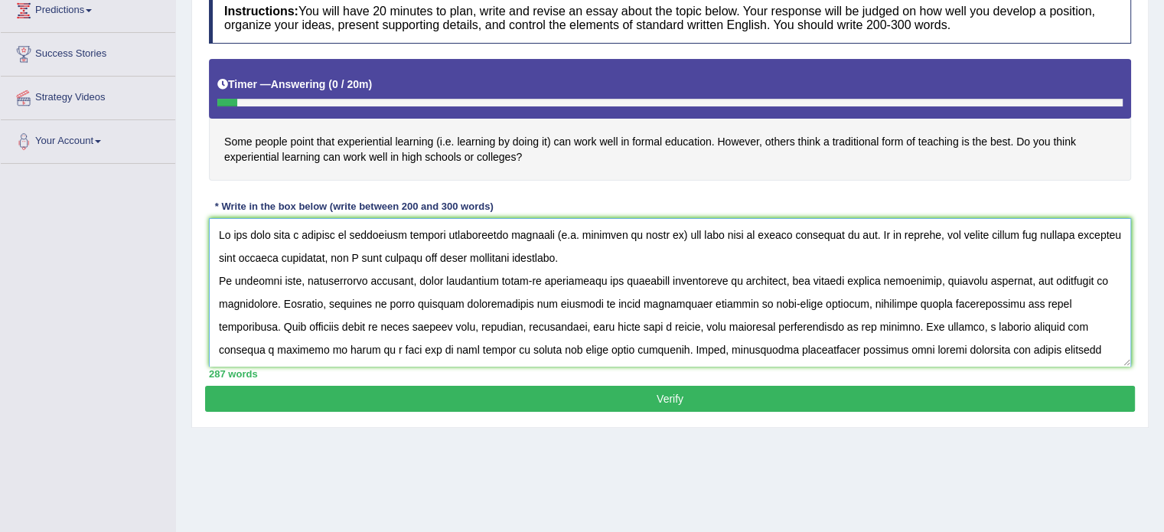
click at [643, 258] on textarea at bounding box center [670, 292] width 922 height 148
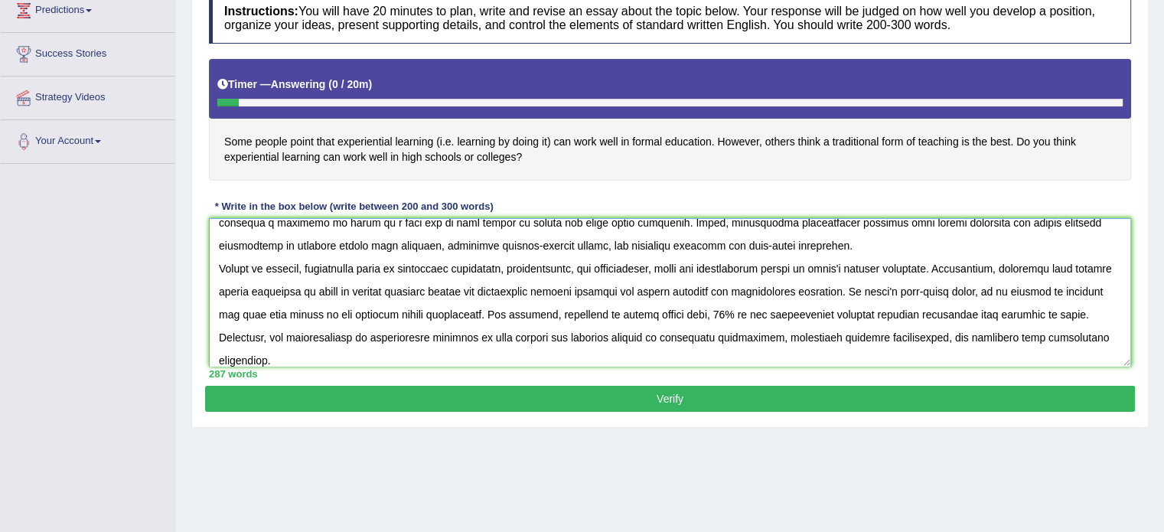
scroll to position [162, 0]
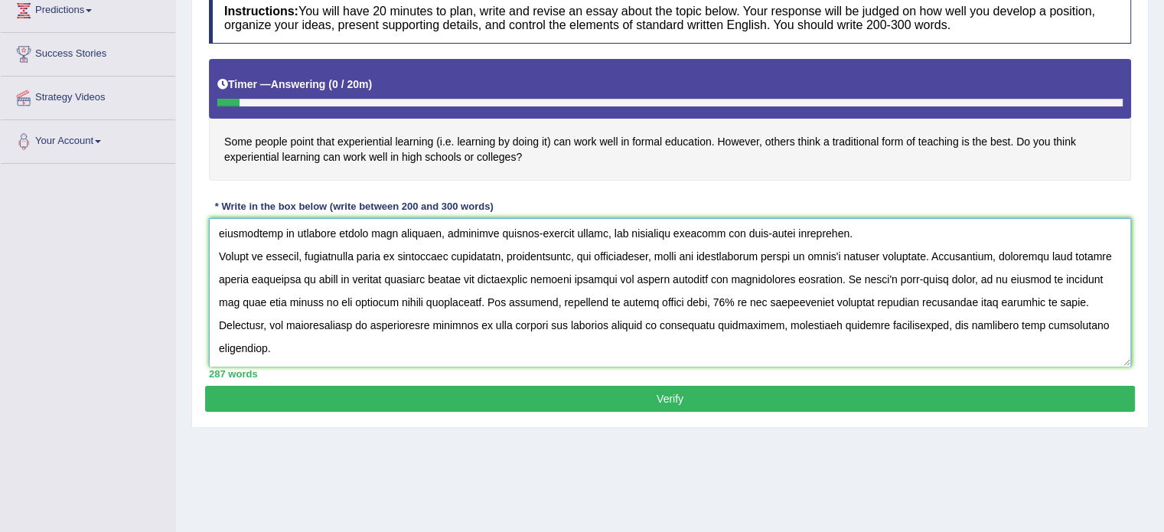
click at [755, 237] on textarea at bounding box center [670, 292] width 922 height 148
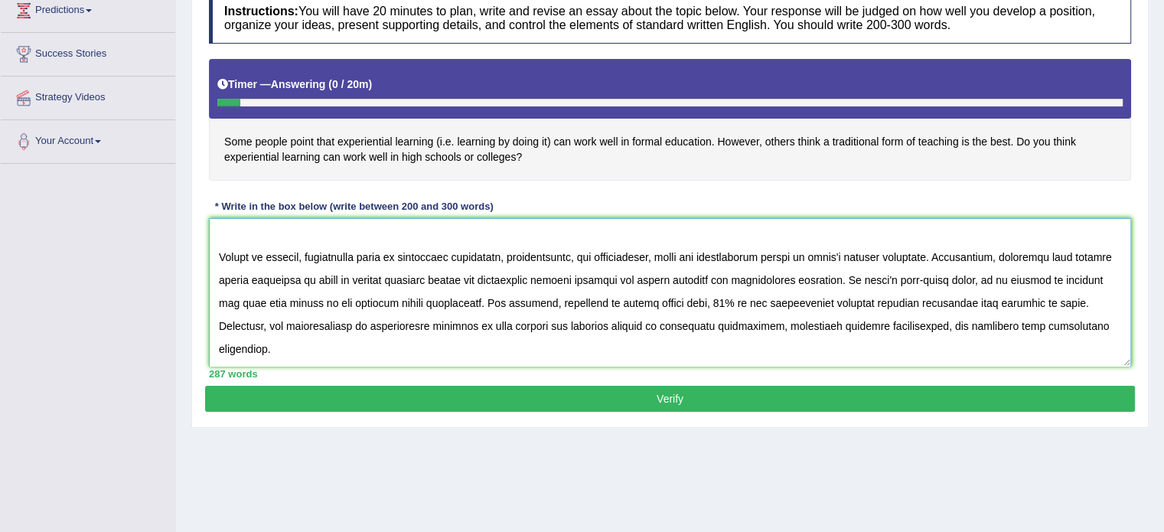
scroll to position [230, 0]
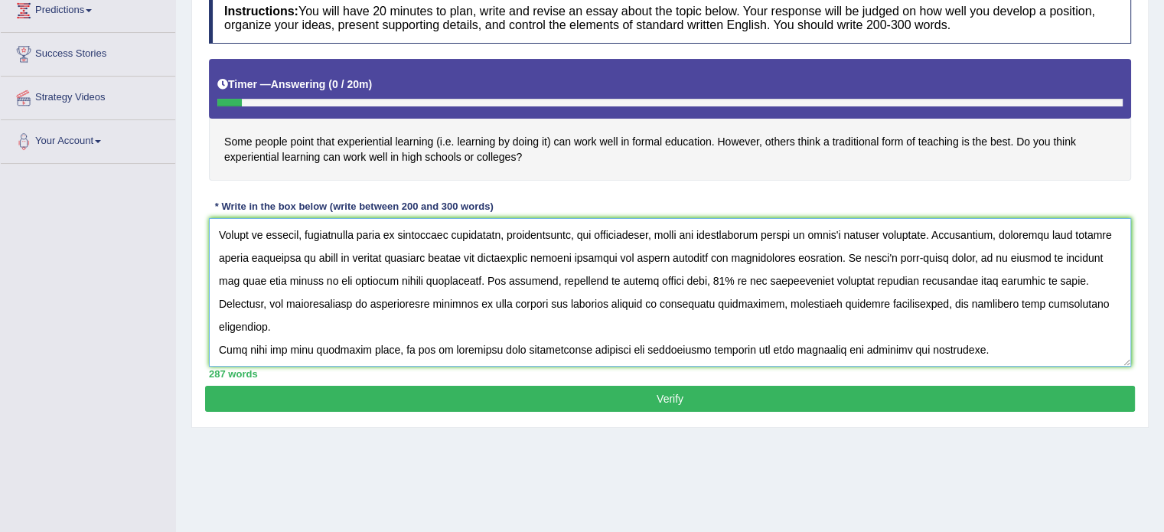
click at [1074, 278] on textarea at bounding box center [670, 292] width 922 height 148
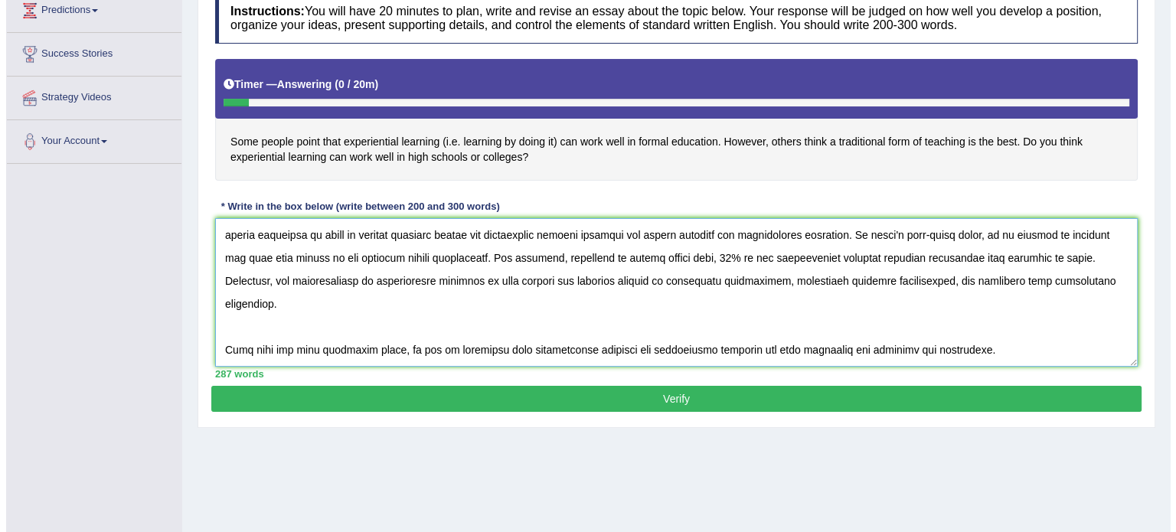
scroll to position [253, 0]
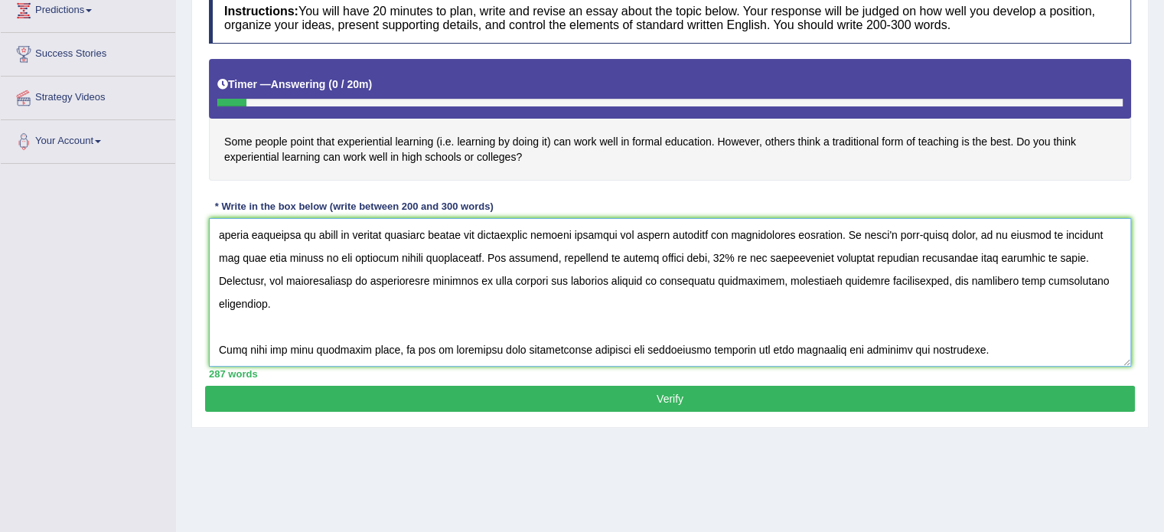
type textarea "It has long been a subject of discussion whether experiential learning (i.e. le…"
click at [765, 391] on button "Verify" at bounding box center [670, 399] width 930 height 26
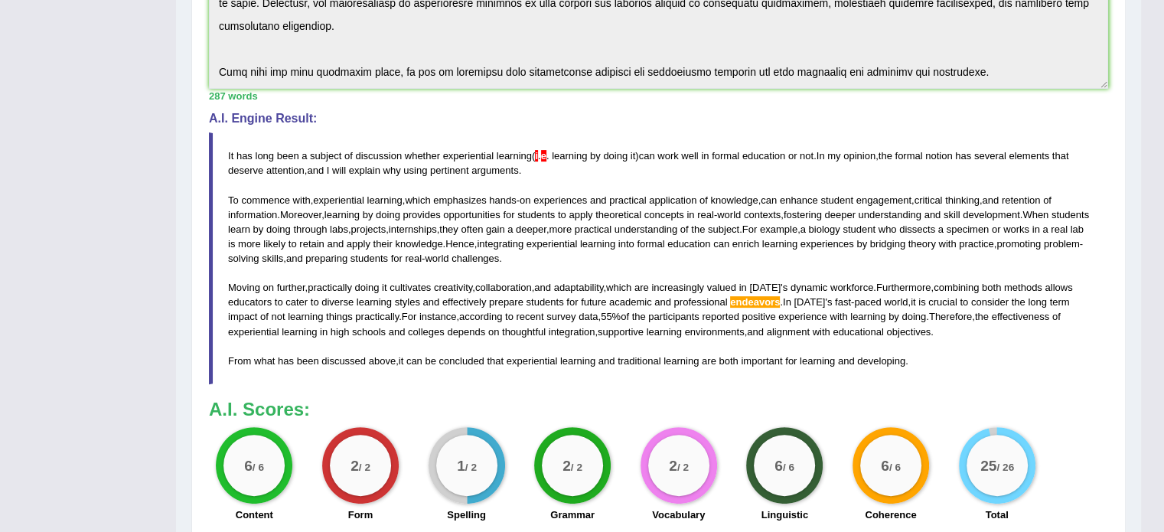
scroll to position [363, 0]
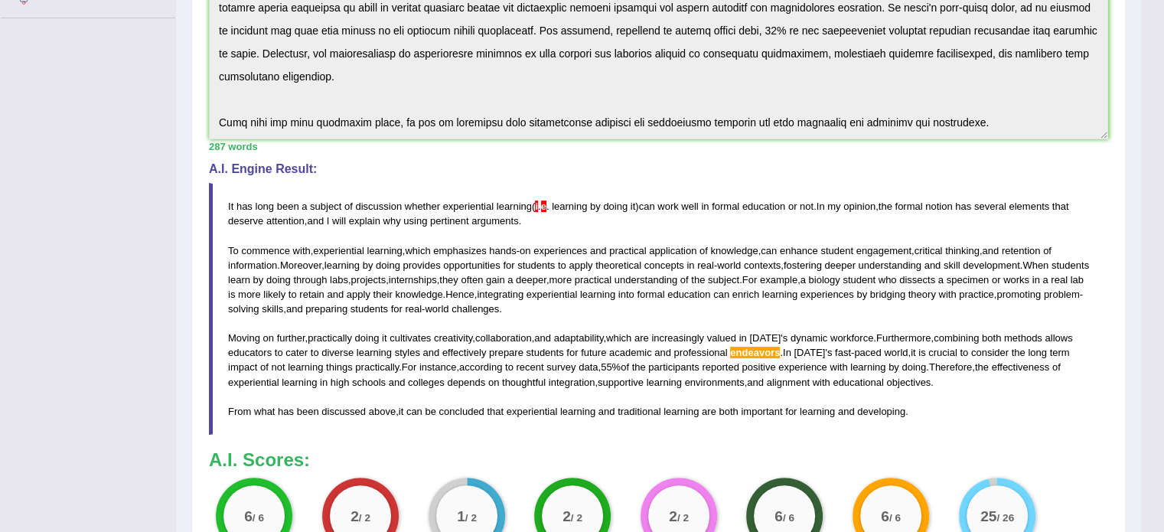
click at [540, 207] on span "." at bounding box center [539, 206] width 3 height 11
click at [582, 232] on blockquote "It has long been a subject of discussion whether experiential learning ( i . e …" at bounding box center [658, 309] width 899 height 252
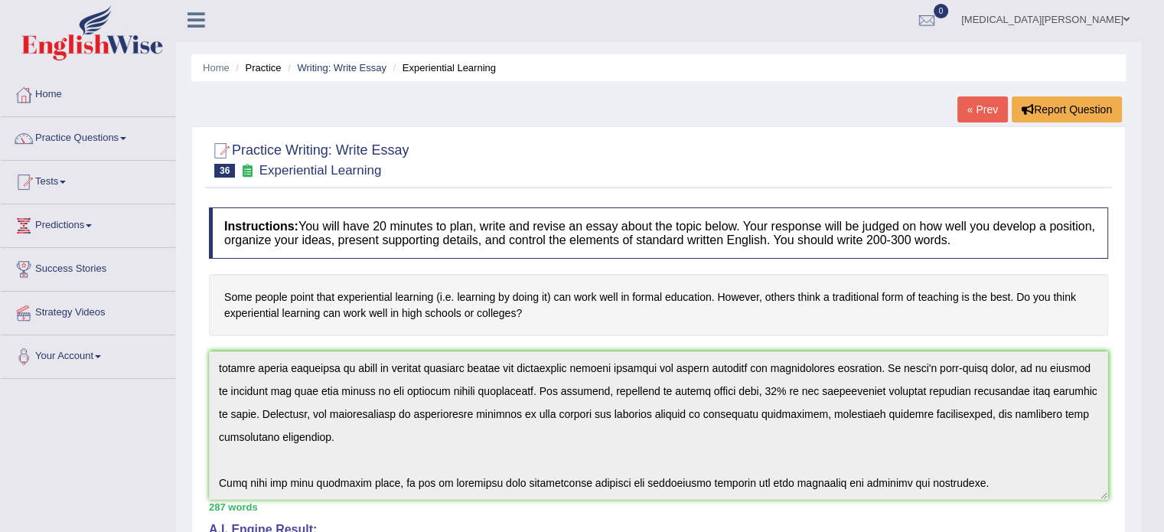
scroll to position [0, 0]
